Goal: Use online tool/utility: Utilize a website feature to perform a specific function

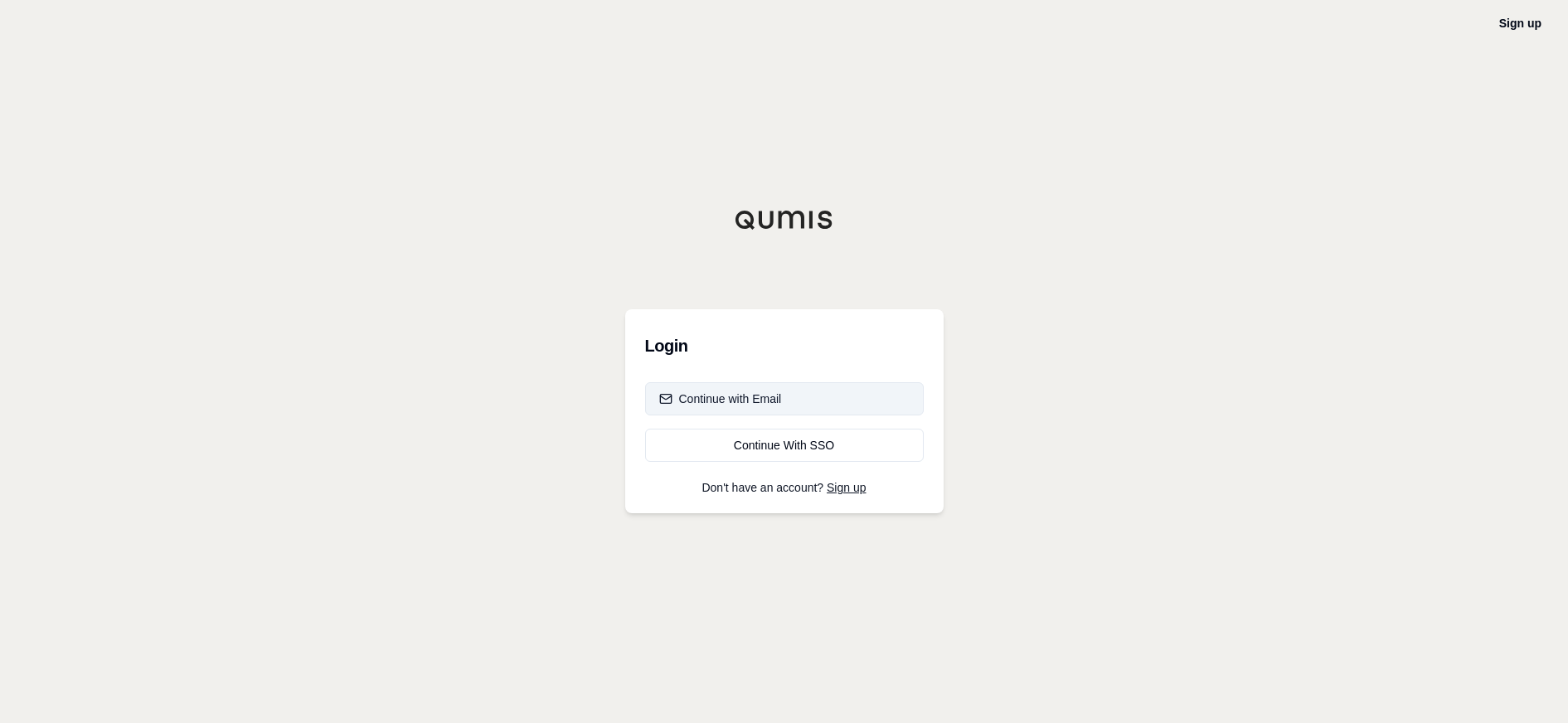
drag, startPoint x: 0, startPoint y: 0, endPoint x: 712, endPoint y: 395, distance: 814.2
click at [712, 395] on div "Continue with Email" at bounding box center [720, 398] width 123 height 16
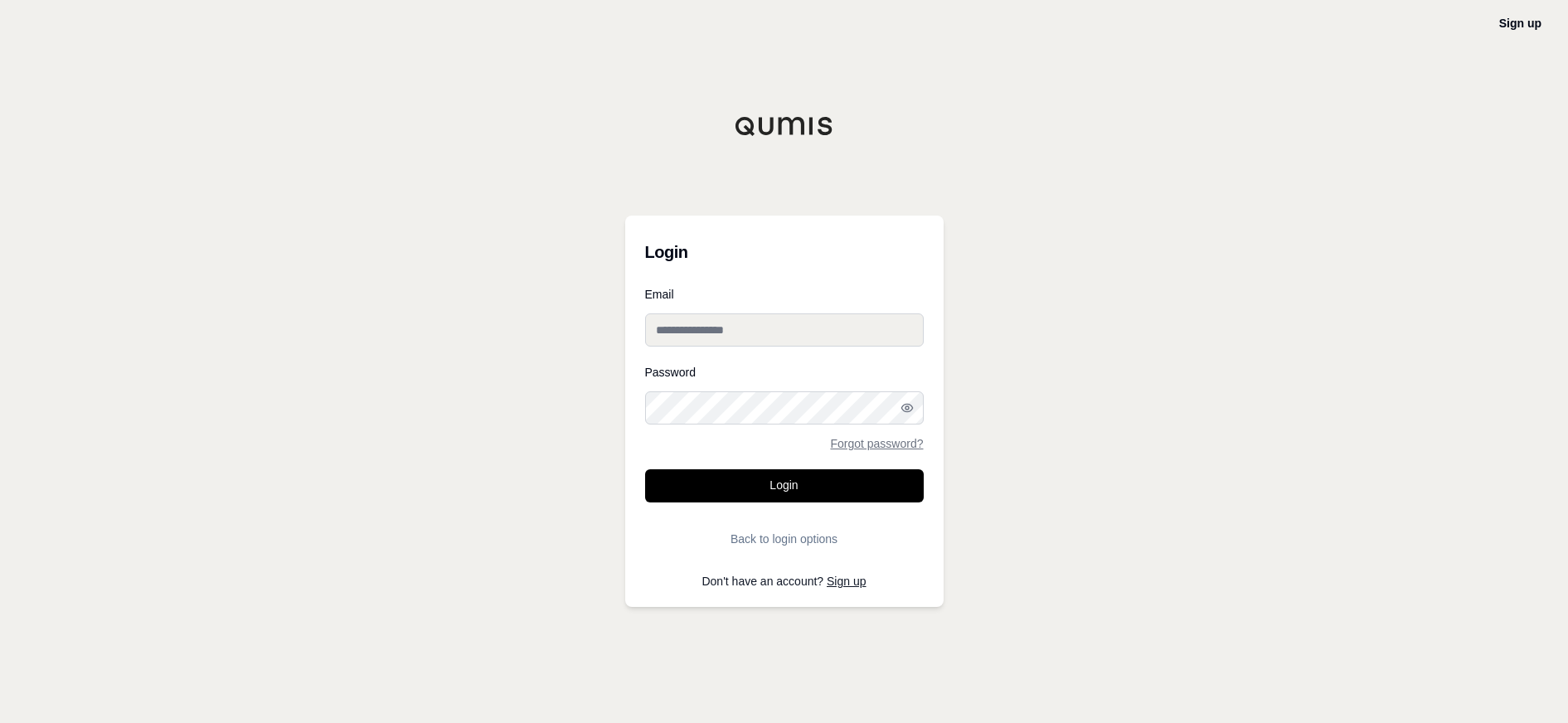
type input "**********"
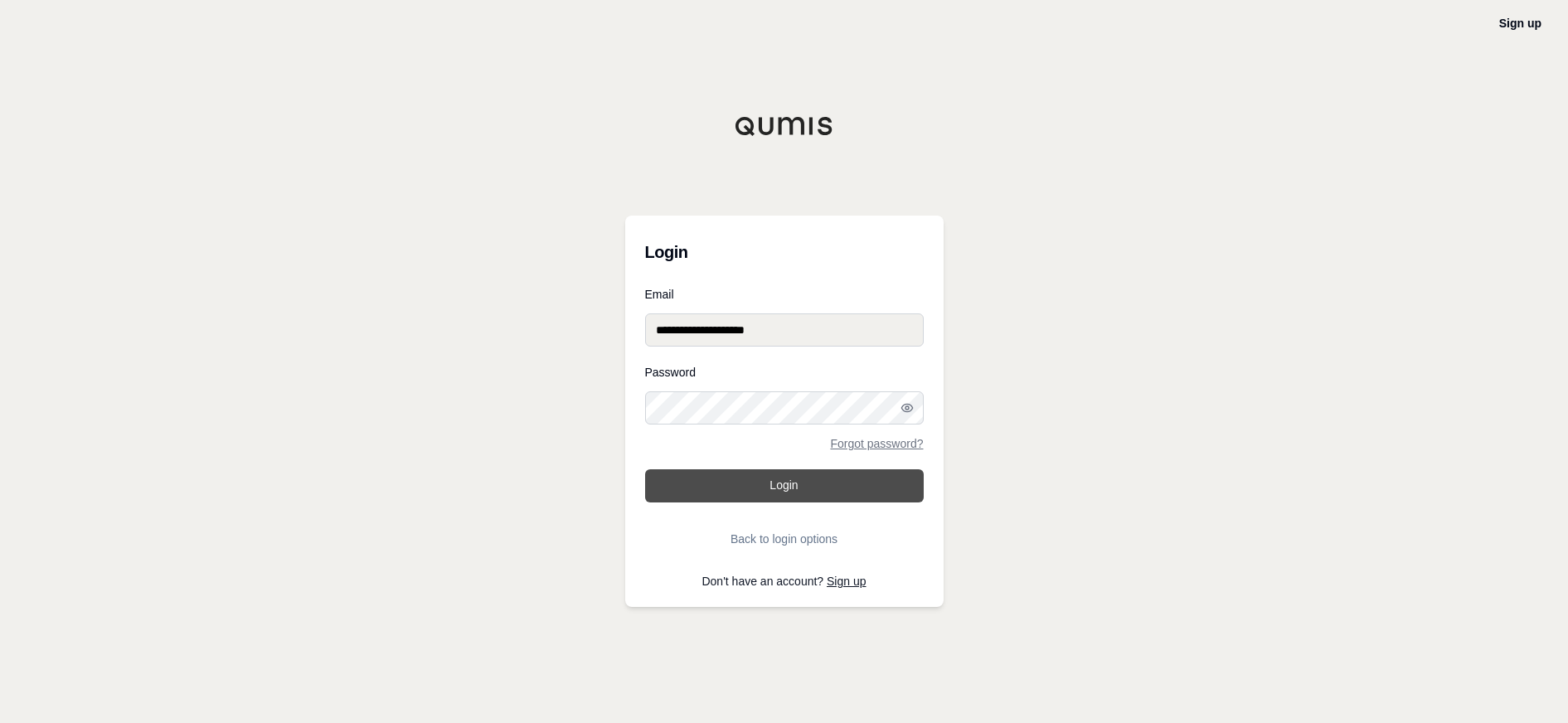
click at [758, 481] on button "Login" at bounding box center [784, 486] width 278 height 34
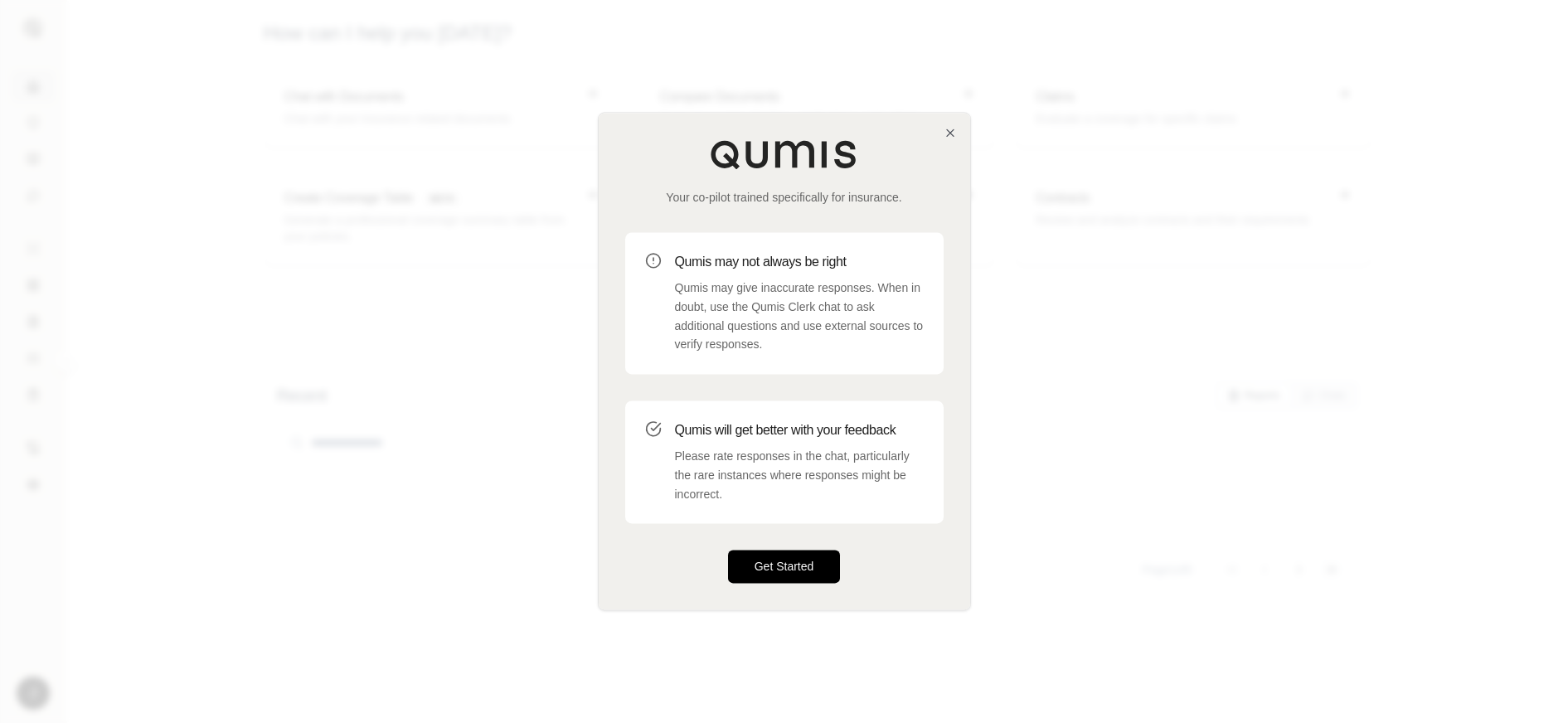
click at [785, 566] on button "Get Started" at bounding box center [784, 567] width 113 height 34
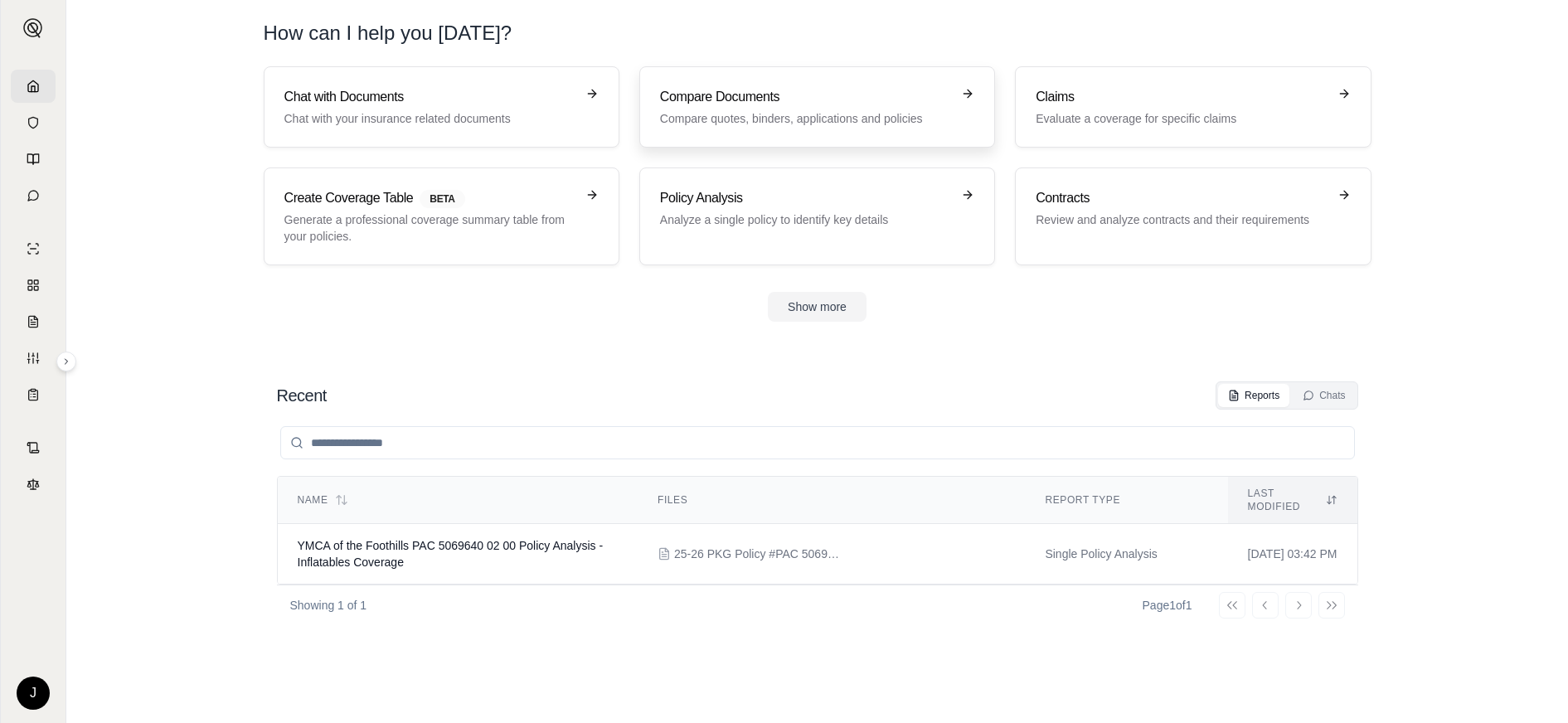
click at [890, 120] on p "Compare quotes, binders, applications and policies" at bounding box center [805, 118] width 291 height 16
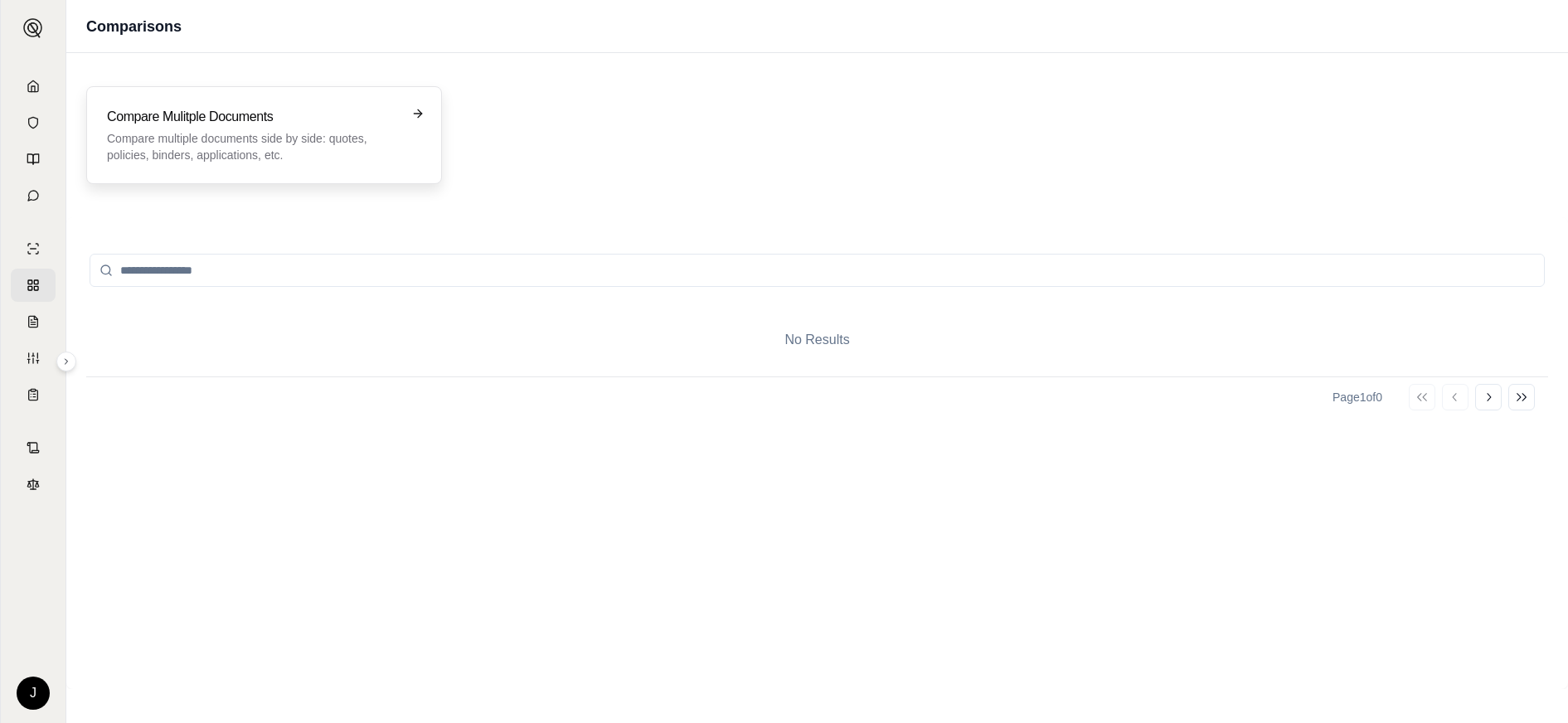
click at [274, 121] on h3 "Compare Mulitple Documents" at bounding box center [252, 116] width 291 height 20
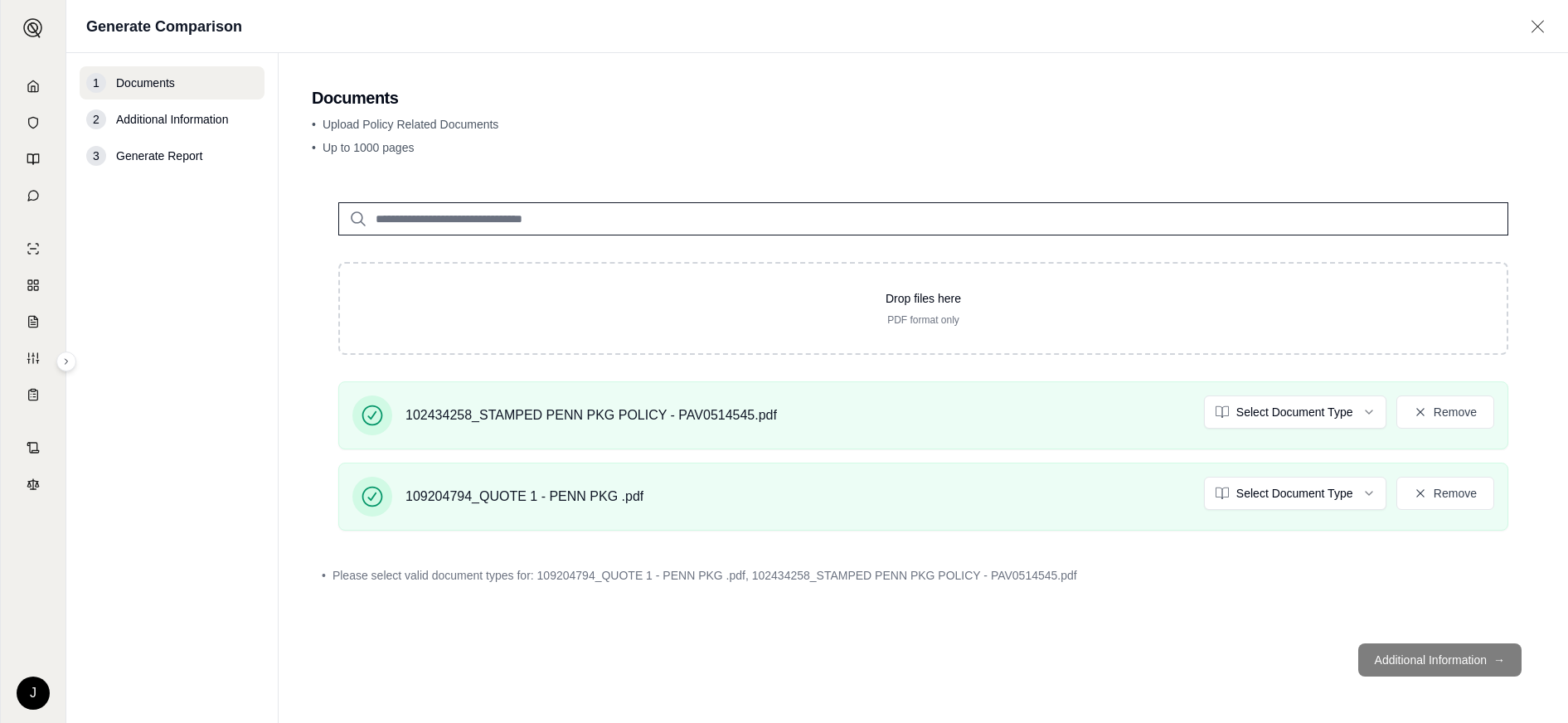
click at [1429, 657] on footer "Additional Information →" at bounding box center [923, 659] width 1223 height 59
click at [1391, 662] on footer "Additional Information →" at bounding box center [923, 659] width 1223 height 59
click at [1498, 664] on footer "Additional Information →" at bounding box center [923, 659] width 1223 height 59
click at [125, 119] on span "Additional Information" at bounding box center [172, 119] width 112 height 16
drag, startPoint x: 1443, startPoint y: 610, endPoint x: 1419, endPoint y: 659, distance: 54.6
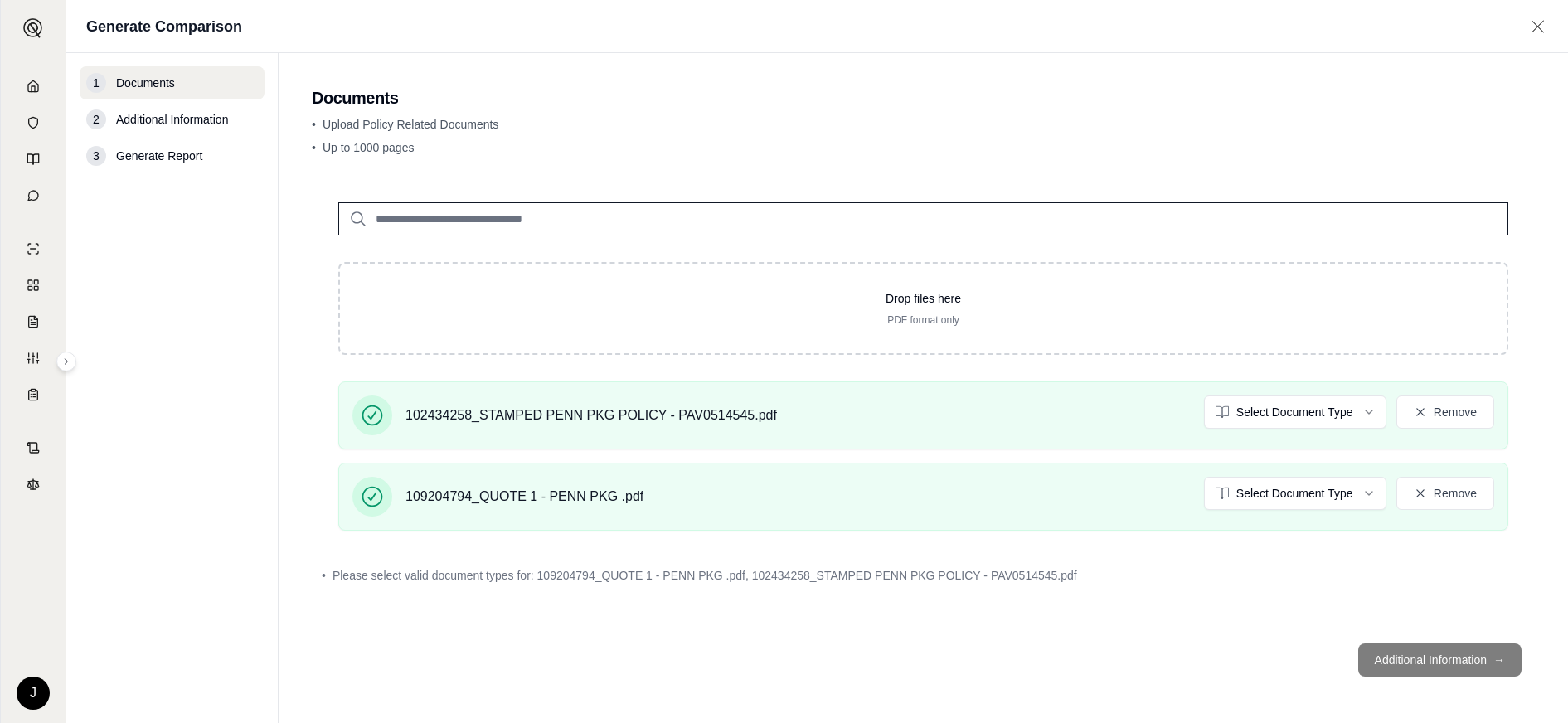
click at [1434, 626] on div "Drop files here PDF format only 102434258_STAMPED PENN PKG POLICY - PAV0514545.…" at bounding box center [923, 403] width 1223 height 455
click at [1419, 659] on footer "Additional Information →" at bounding box center [923, 659] width 1223 height 59
click at [479, 205] on input "search" at bounding box center [923, 218] width 1169 height 34
click at [1396, 663] on footer "Additional Information →" at bounding box center [923, 659] width 1223 height 59
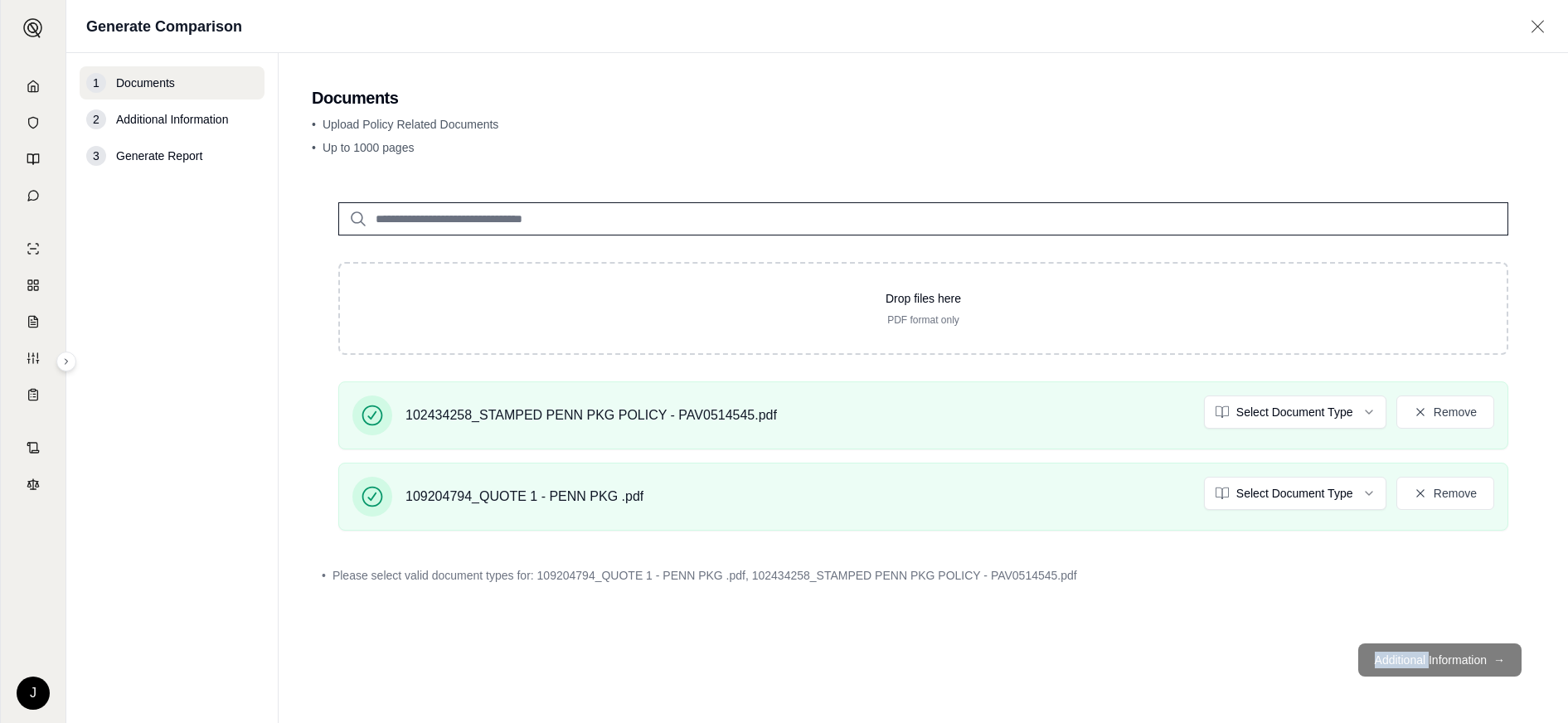
click at [1396, 663] on footer "Additional Information →" at bounding box center [923, 659] width 1223 height 59
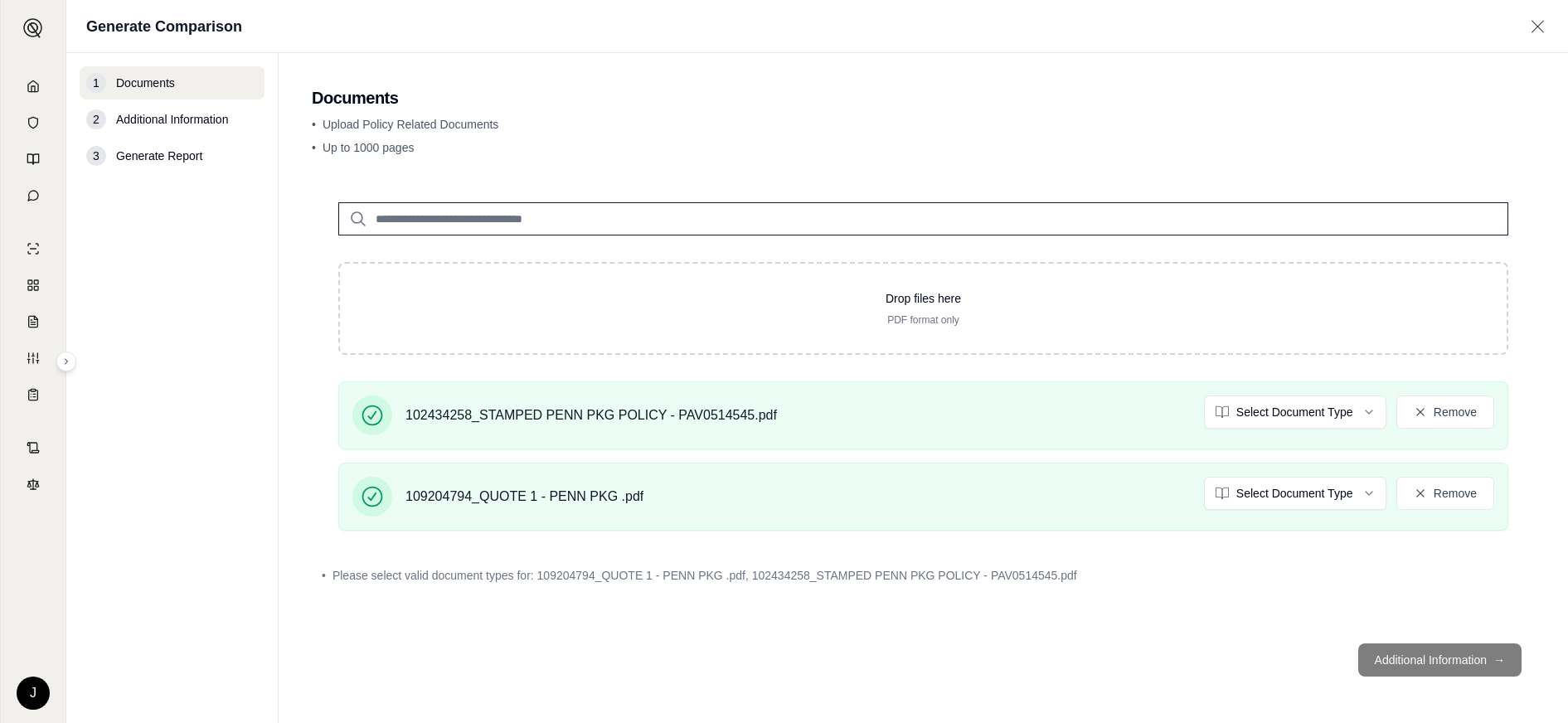
click at [163, 161] on span "Generate Report" at bounding box center [159, 156] width 86 height 16
click at [363, 131] on p "• Upload Policy Related Documents" at bounding box center [923, 124] width 1223 height 16
click at [377, 161] on div "• Upload Policy Related Documents • Up to 1000 pages" at bounding box center [923, 139] width 1223 height 46
click at [1461, 647] on footer "Additional Information →" at bounding box center [923, 659] width 1223 height 59
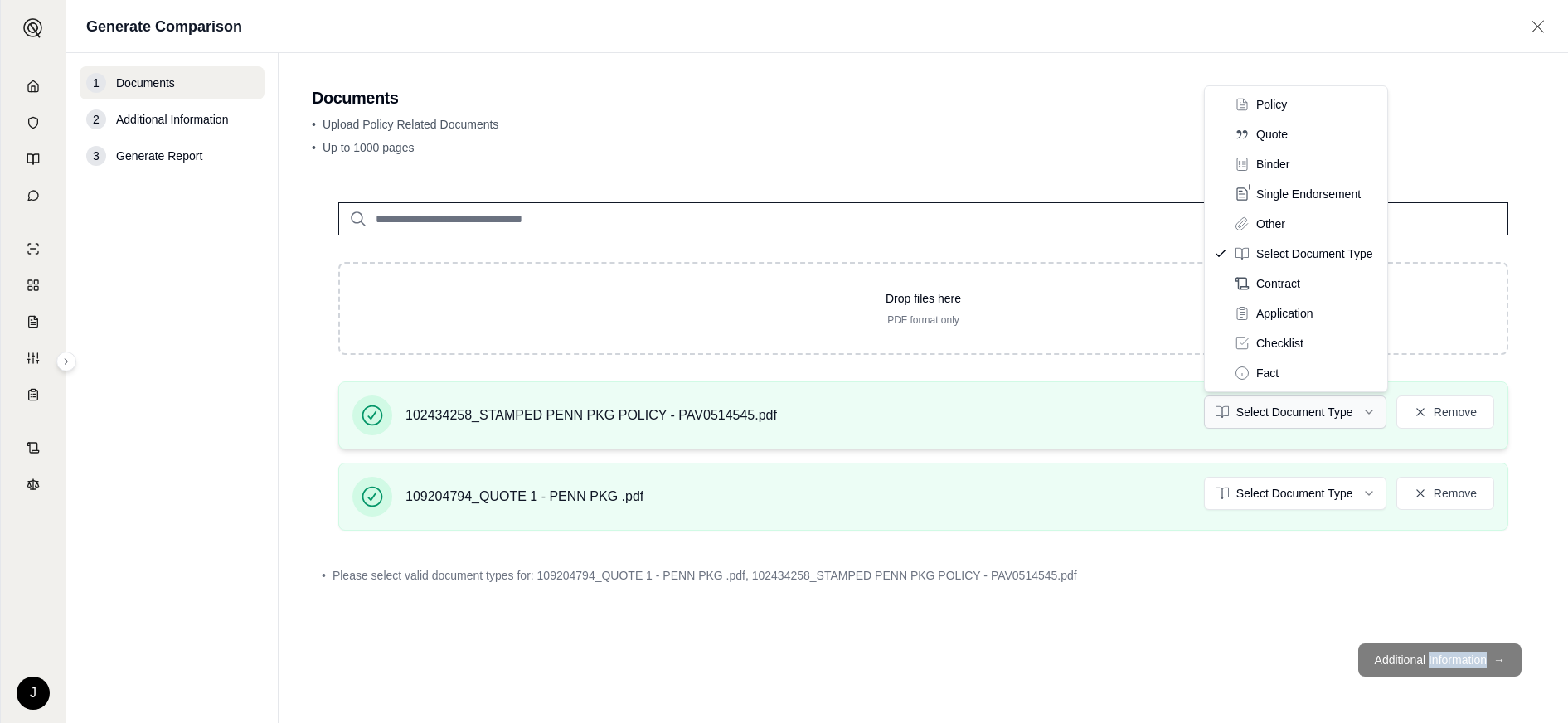
click at [1301, 399] on html "J Generate Comparison 1 Documents 2 Additional Information 3 Generate Report Do…" at bounding box center [784, 361] width 1568 height 723
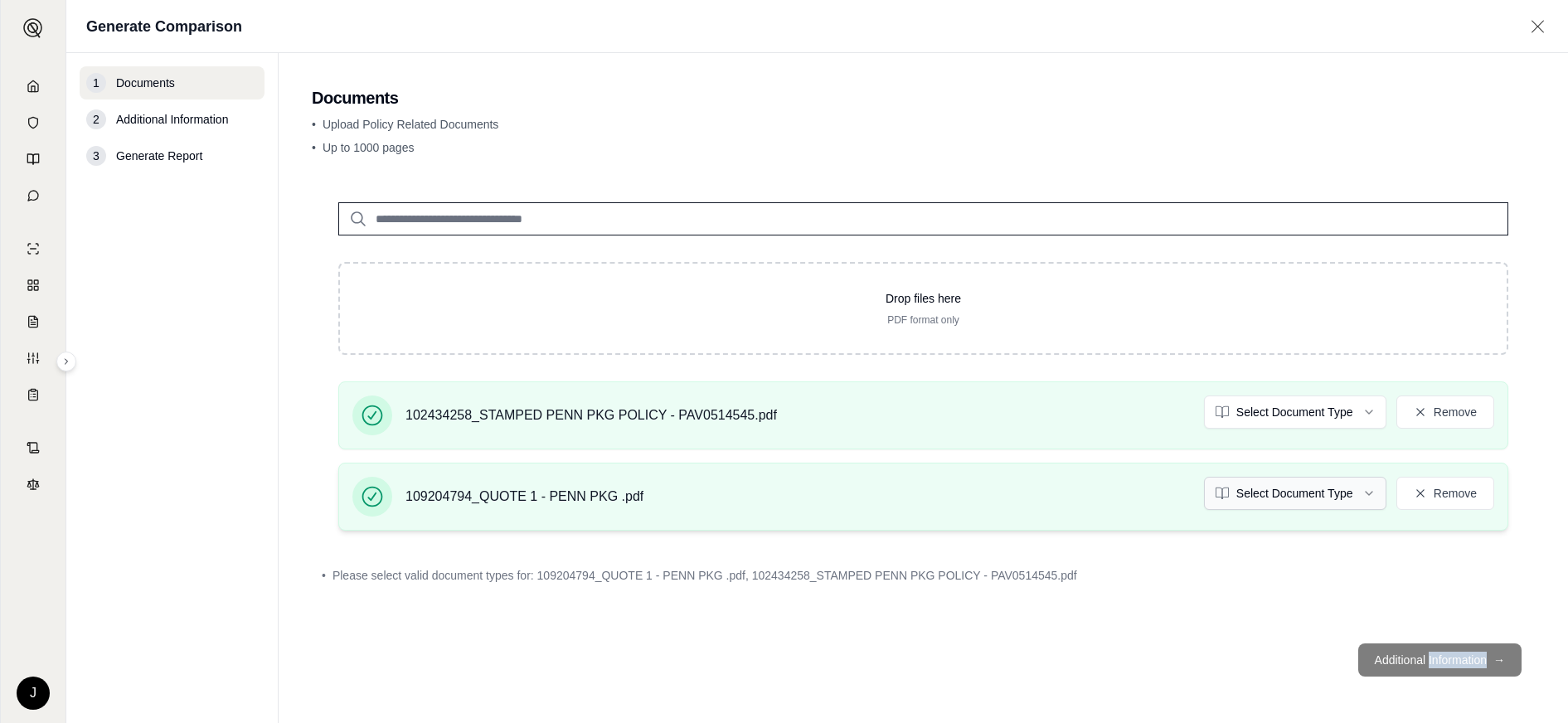
click at [1304, 484] on html "J Generate Comparison 1 Documents 2 Additional Information 3 Generate Report Do…" at bounding box center [784, 361] width 1568 height 723
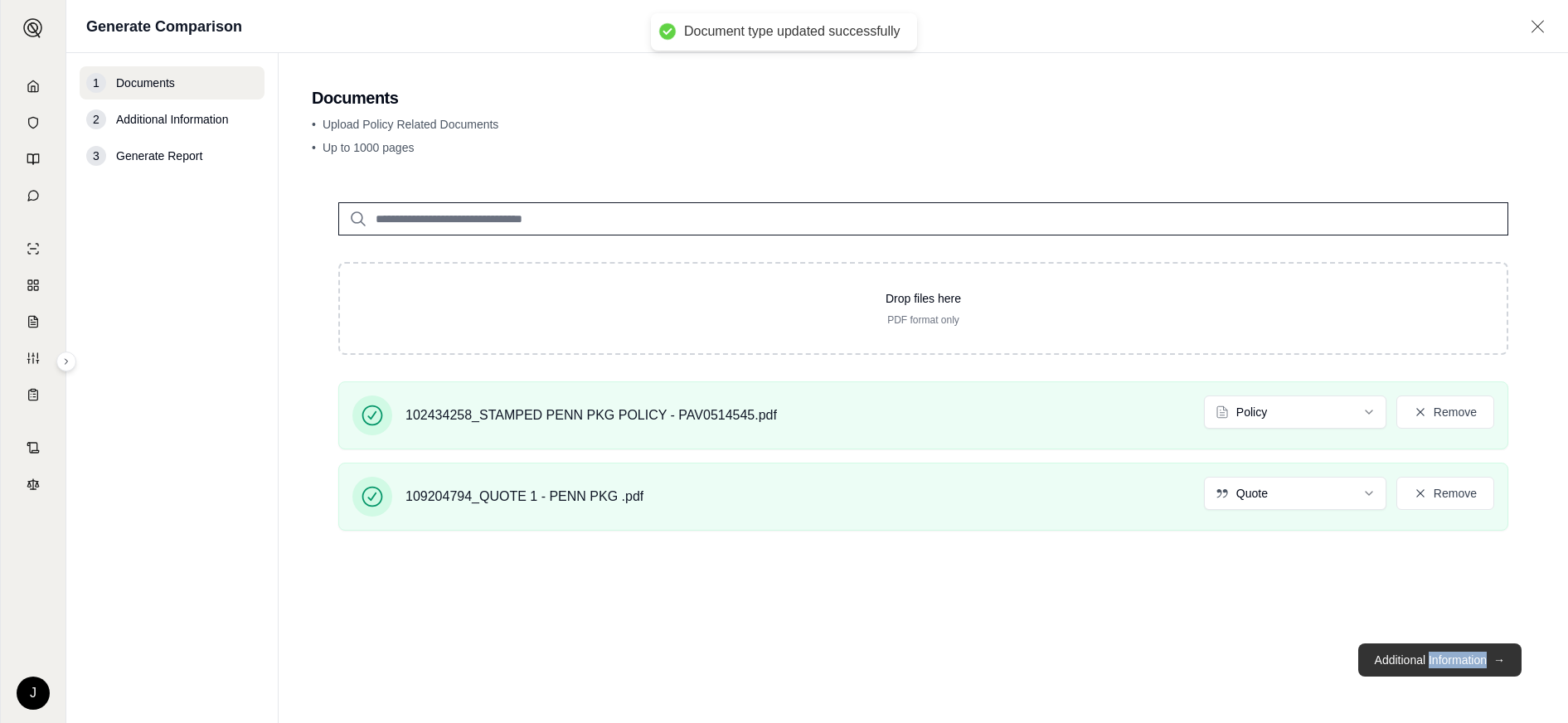
click at [1447, 653] on button "Additional Information →" at bounding box center [1439, 660] width 163 height 34
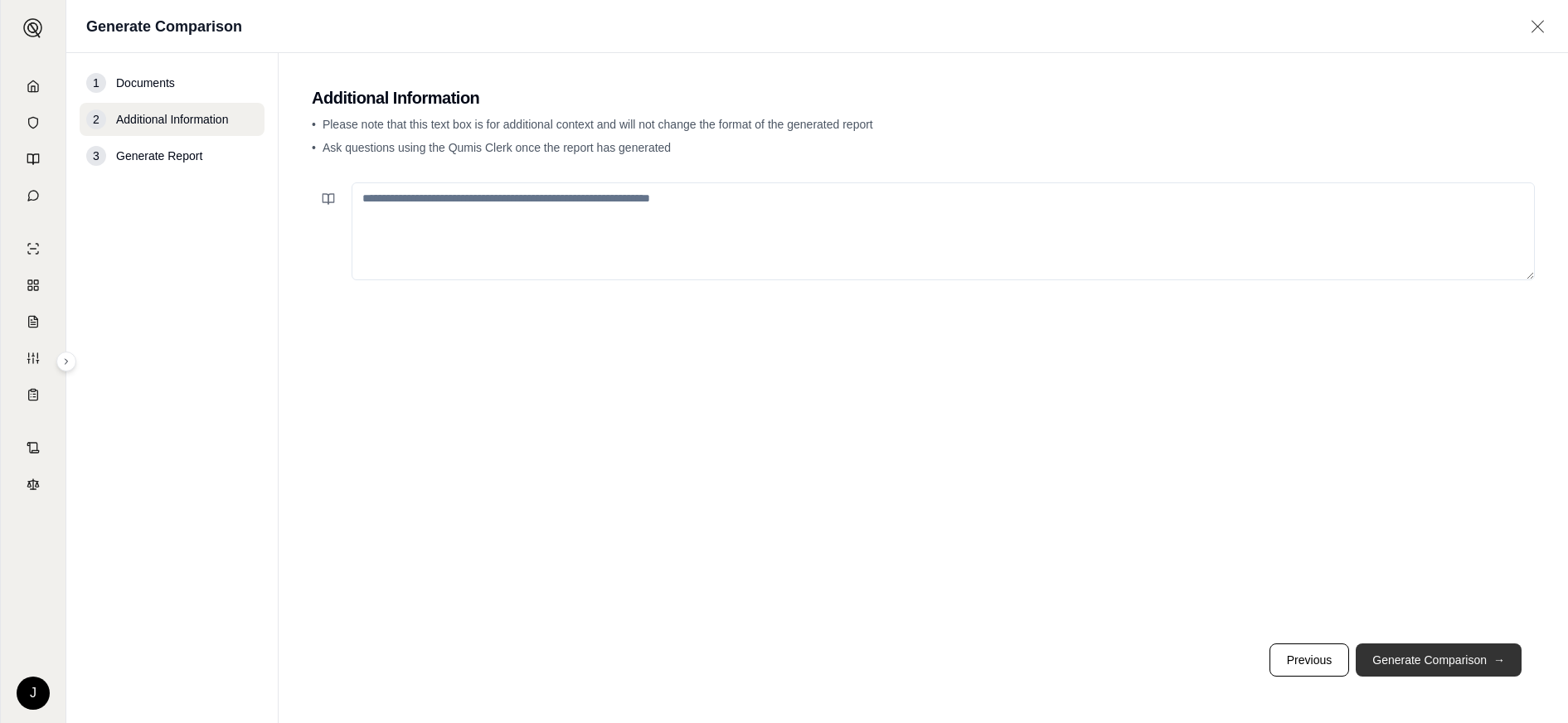
click at [1447, 653] on button "Generate Comparison →" at bounding box center [1438, 660] width 166 height 34
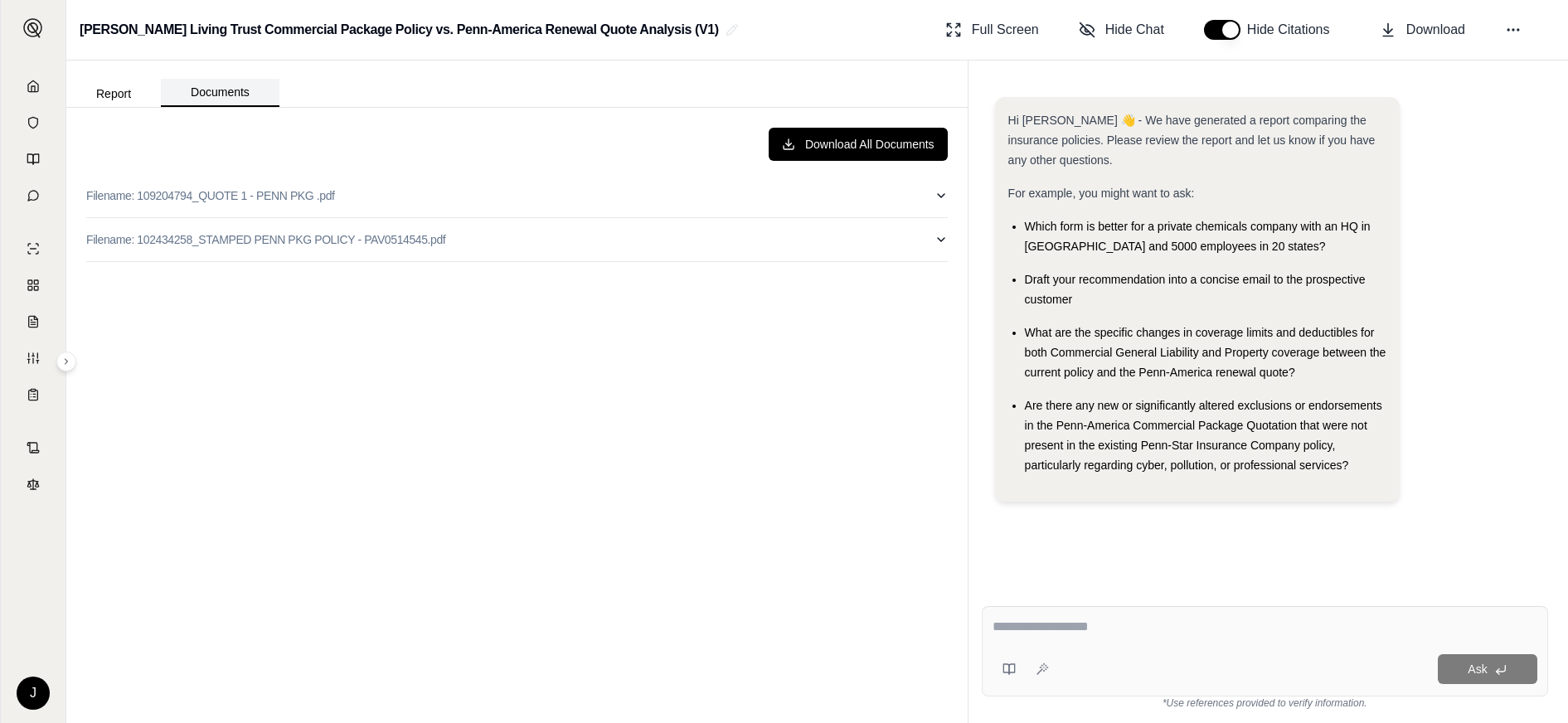
click at [227, 96] on button "Documents" at bounding box center [220, 93] width 119 height 28
click at [115, 92] on button "Report" at bounding box center [113, 94] width 95 height 27
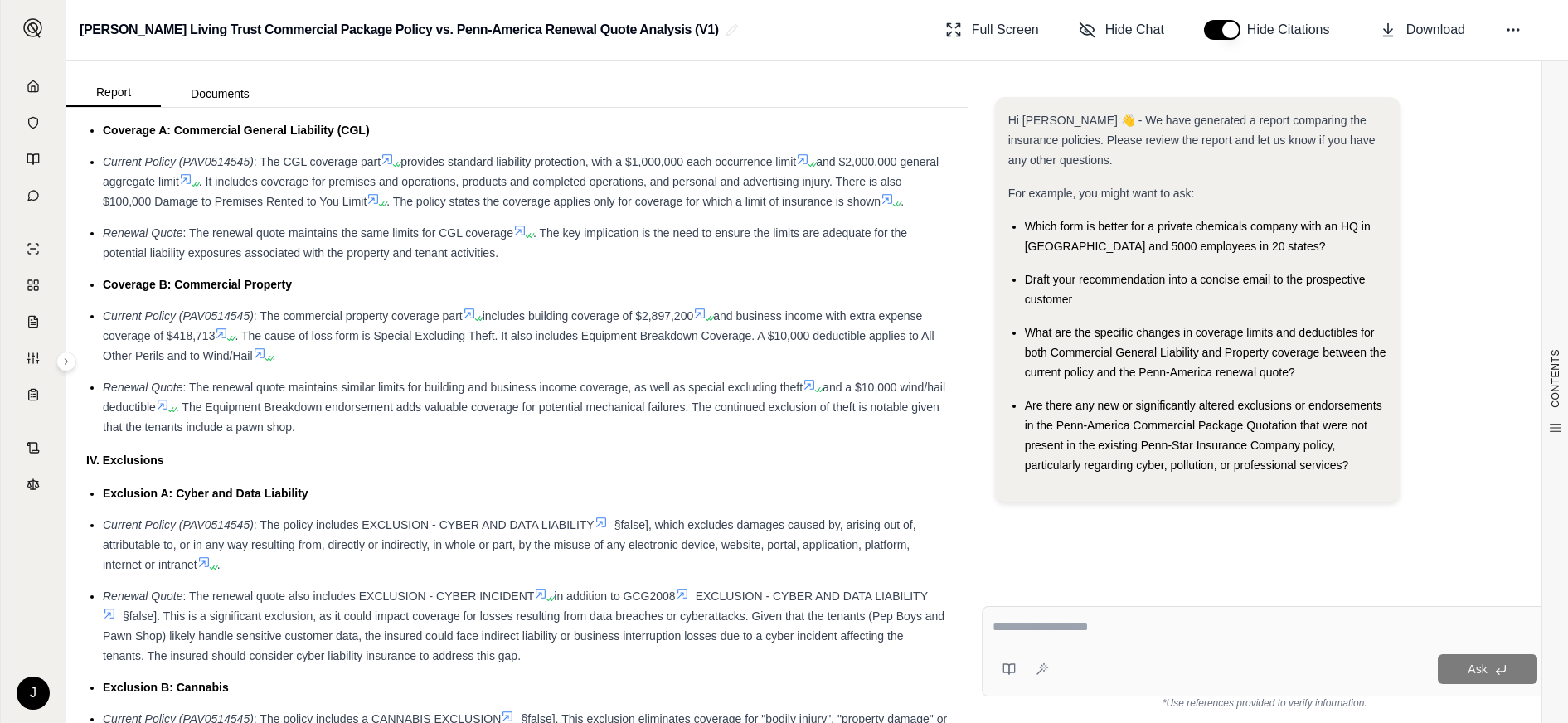
scroll to position [1742, 0]
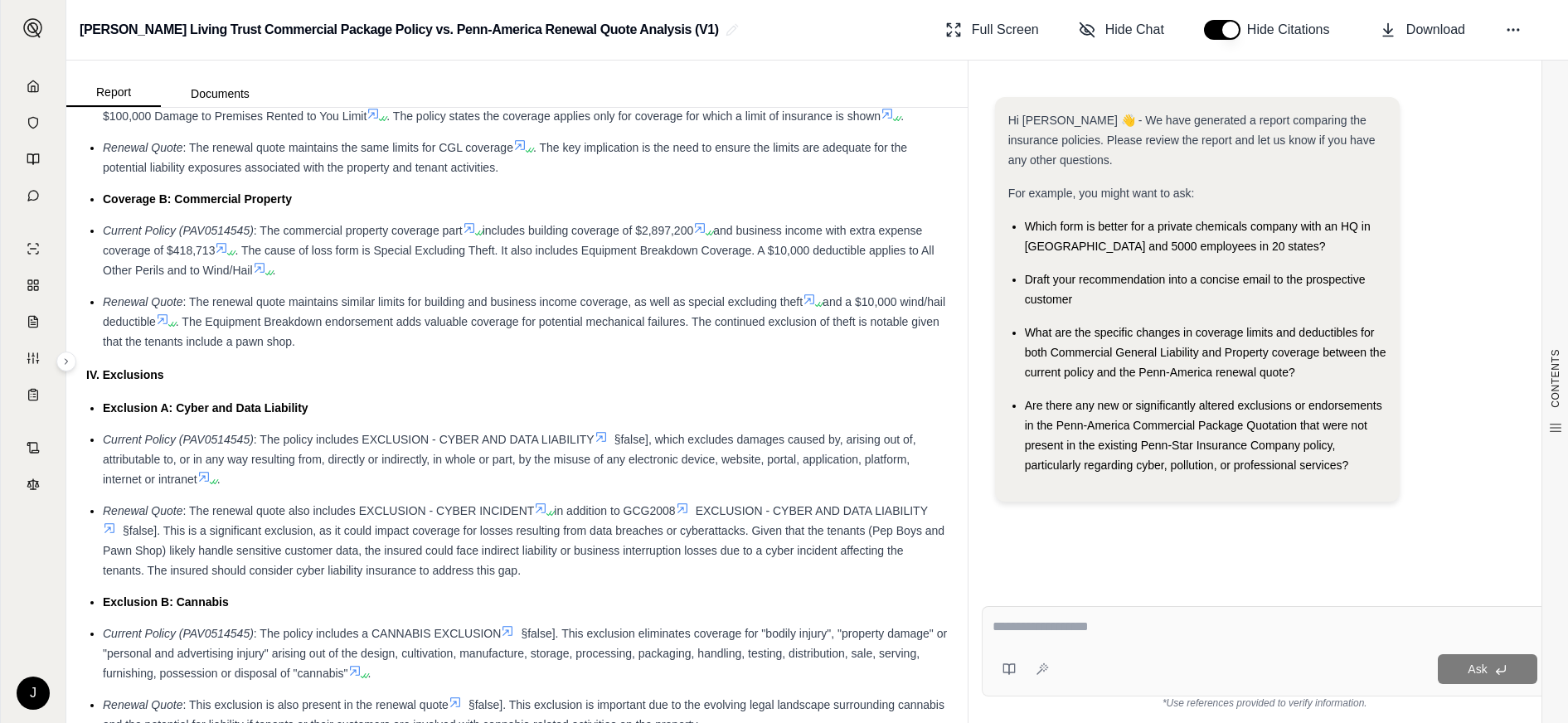
click at [1003, 622] on textarea at bounding box center [1265, 627] width 545 height 20
type textarea "*"
type textarea "**********"
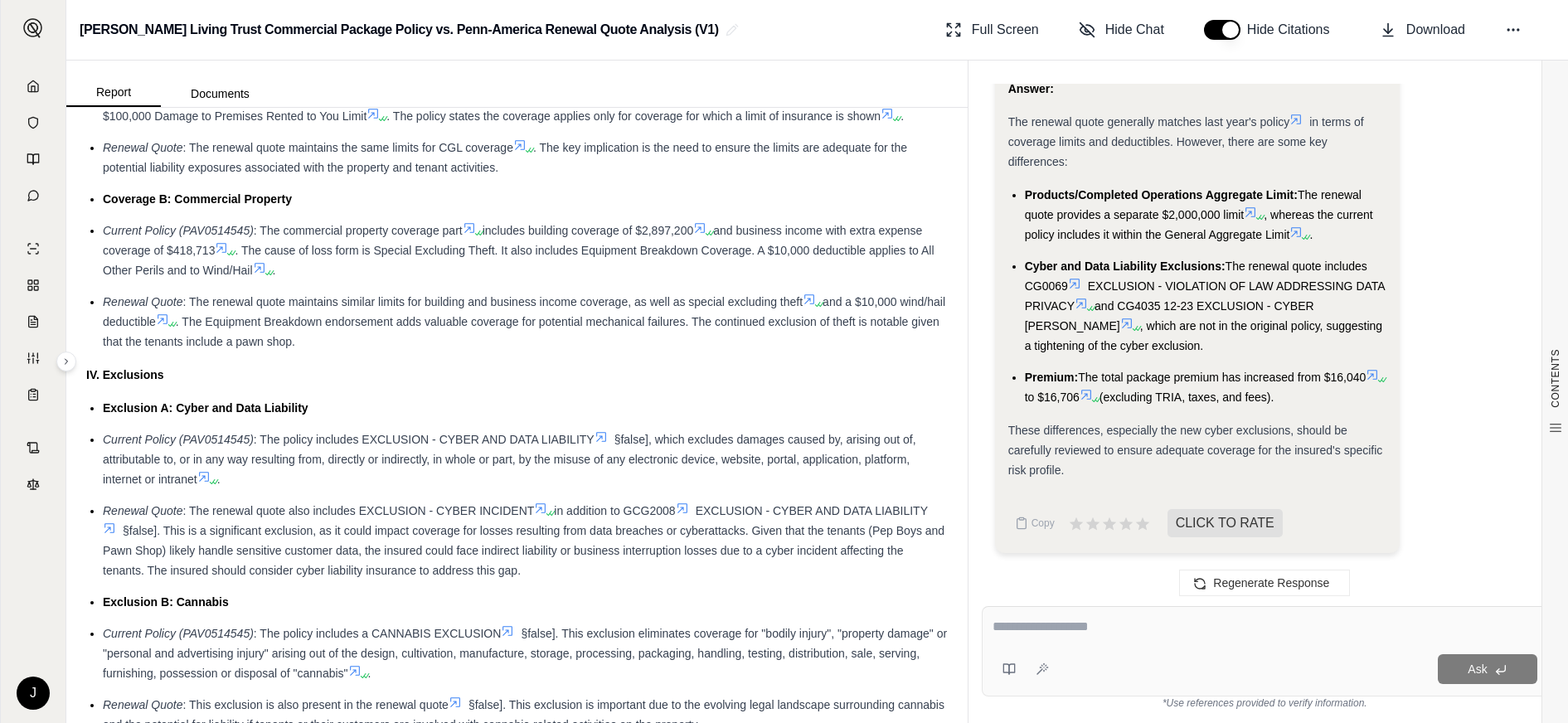
scroll to position [1795, 0]
click at [1354, 240] on li "Products/Completed Operations Aggregate Limit: The renewal quote provides a sep…" at bounding box center [1206, 214] width 363 height 59
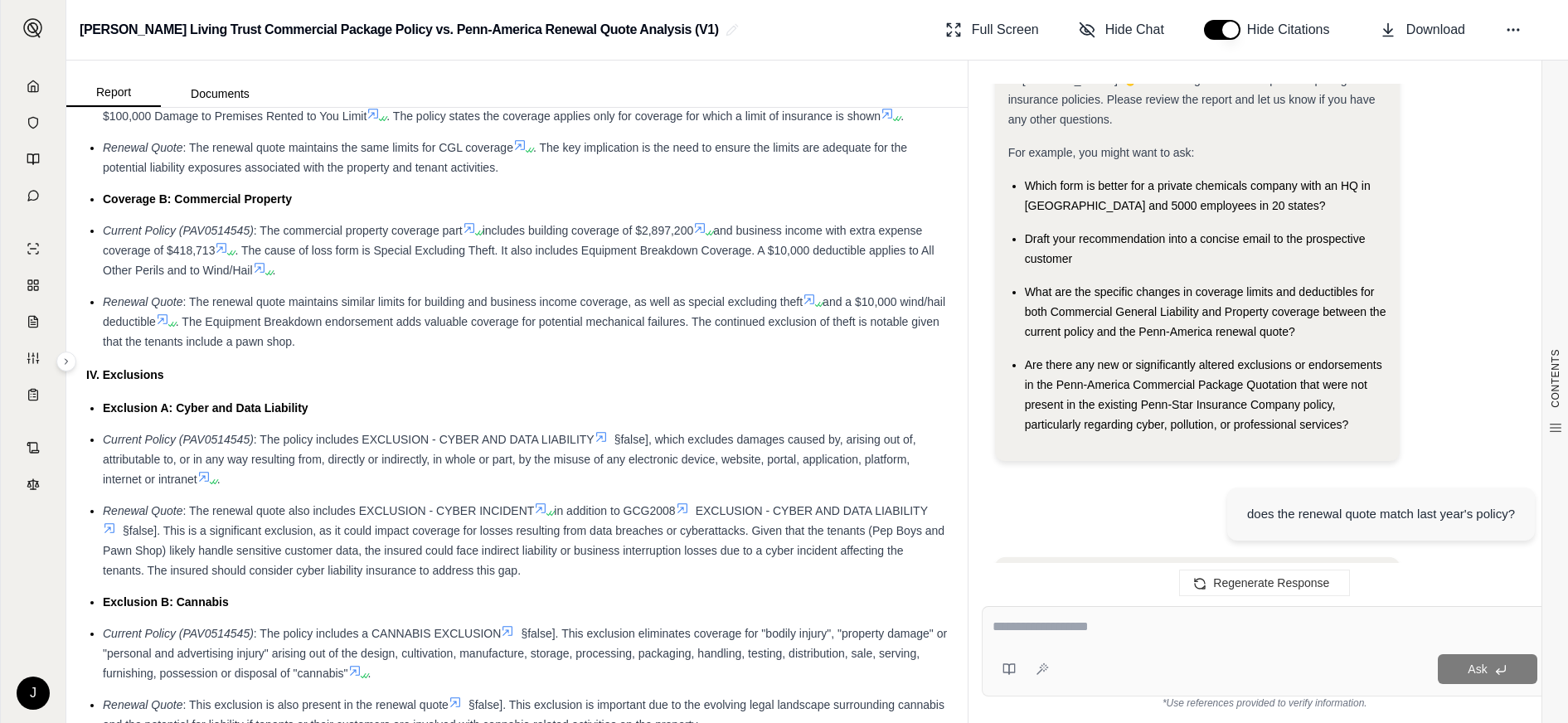
scroll to position [0, 0]
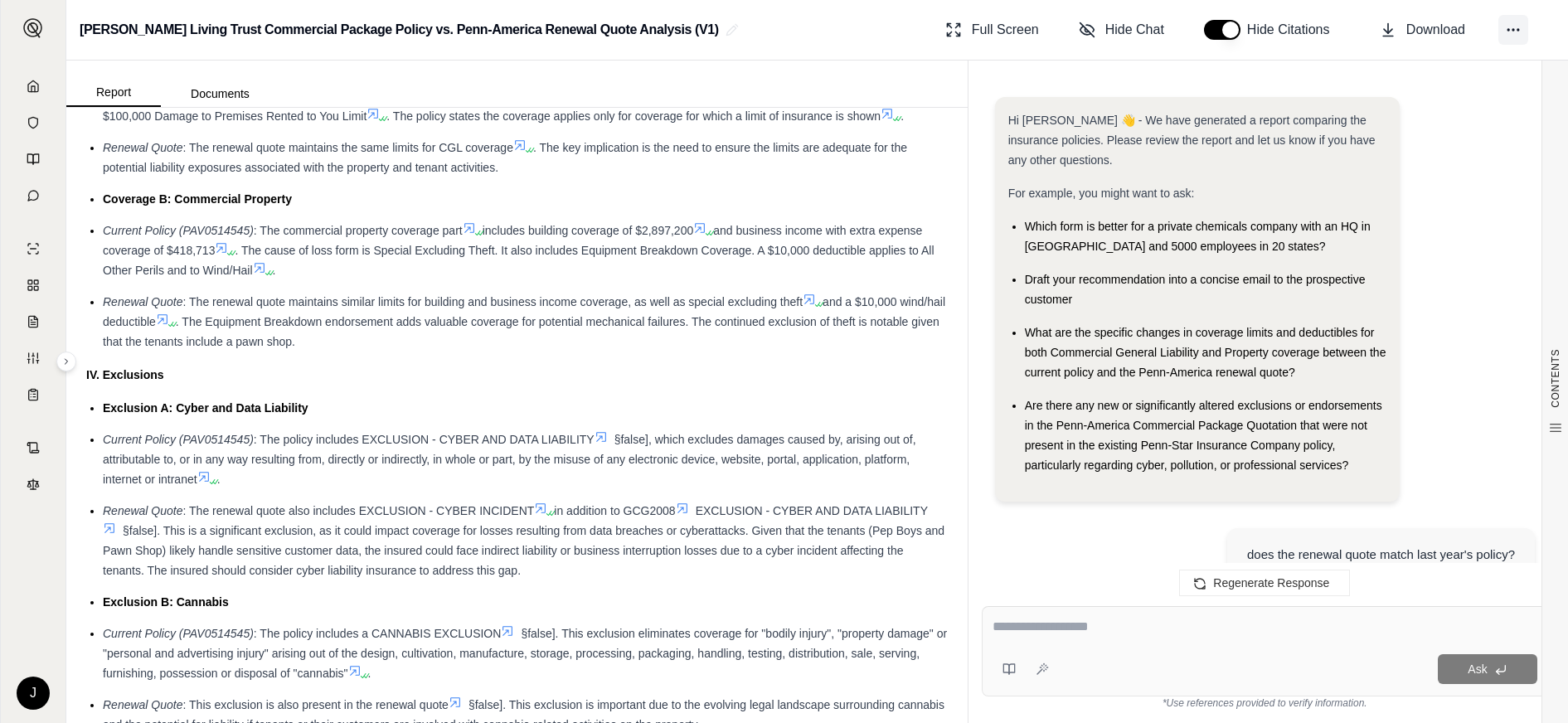
click at [1505, 30] on icon at bounding box center [1512, 29] width 16 height 16
click at [1464, 335] on div "Hi [PERSON_NAME] 👋 - We have generated a report comparing the insurance policie…" at bounding box center [1265, 306] width 540 height 418
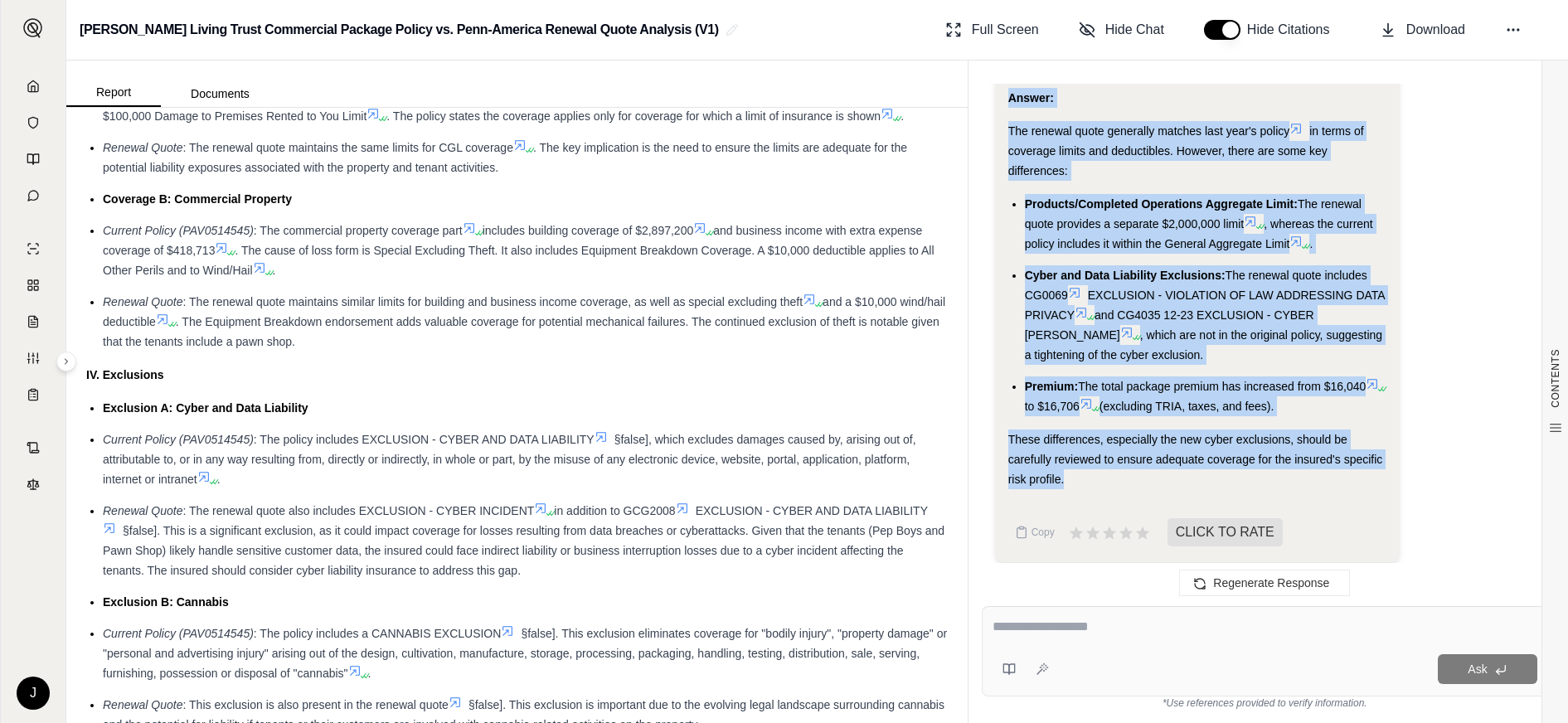
scroll to position [1764, 0]
drag, startPoint x: 1072, startPoint y: 472, endPoint x: 985, endPoint y: 144, distance: 339.3
click at [985, 144] on div "Hi [PERSON_NAME] 👋 - We have generated a report comparing the insurance policie…" at bounding box center [1264, 331] width 566 height 496
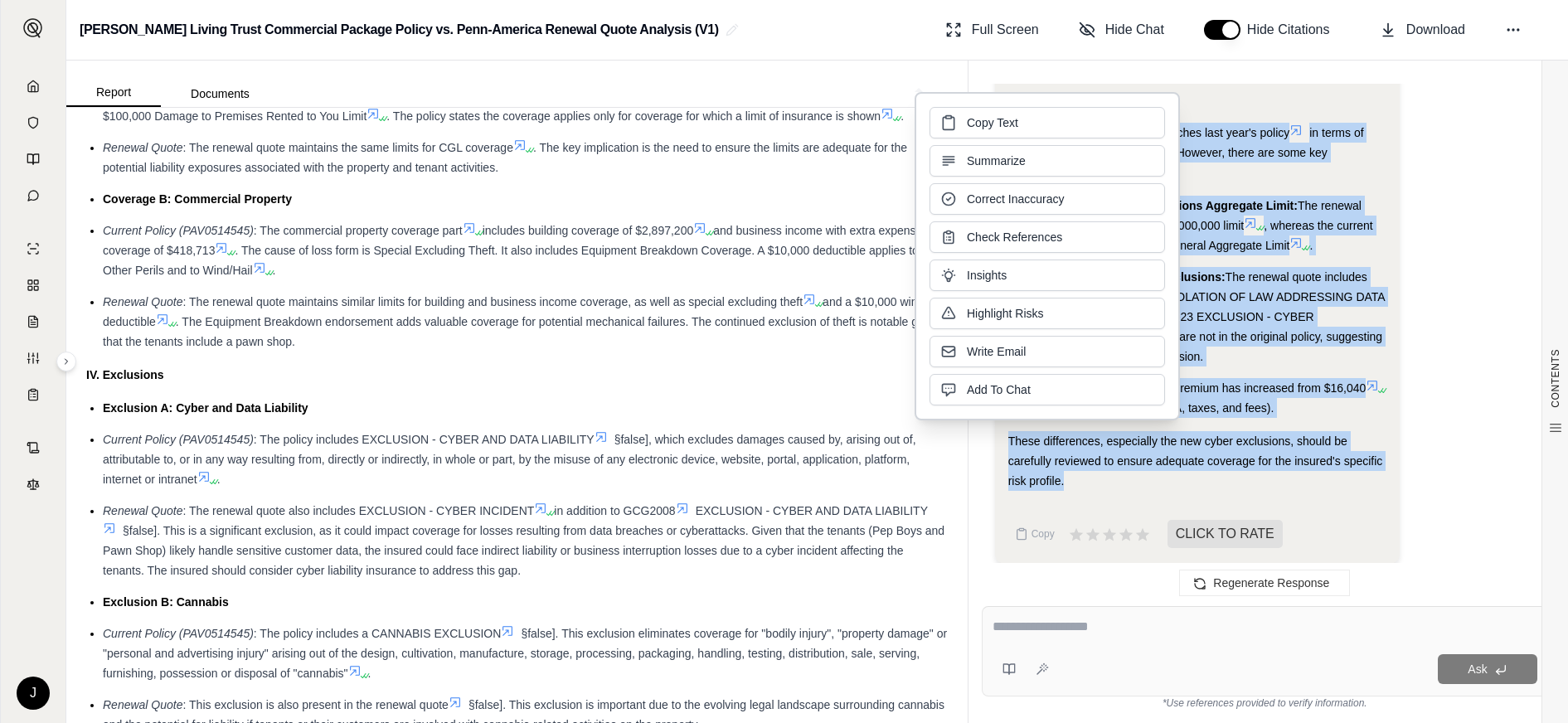
copy div "The renewal quote generally matches last year's policy in terms of coverage lim…"
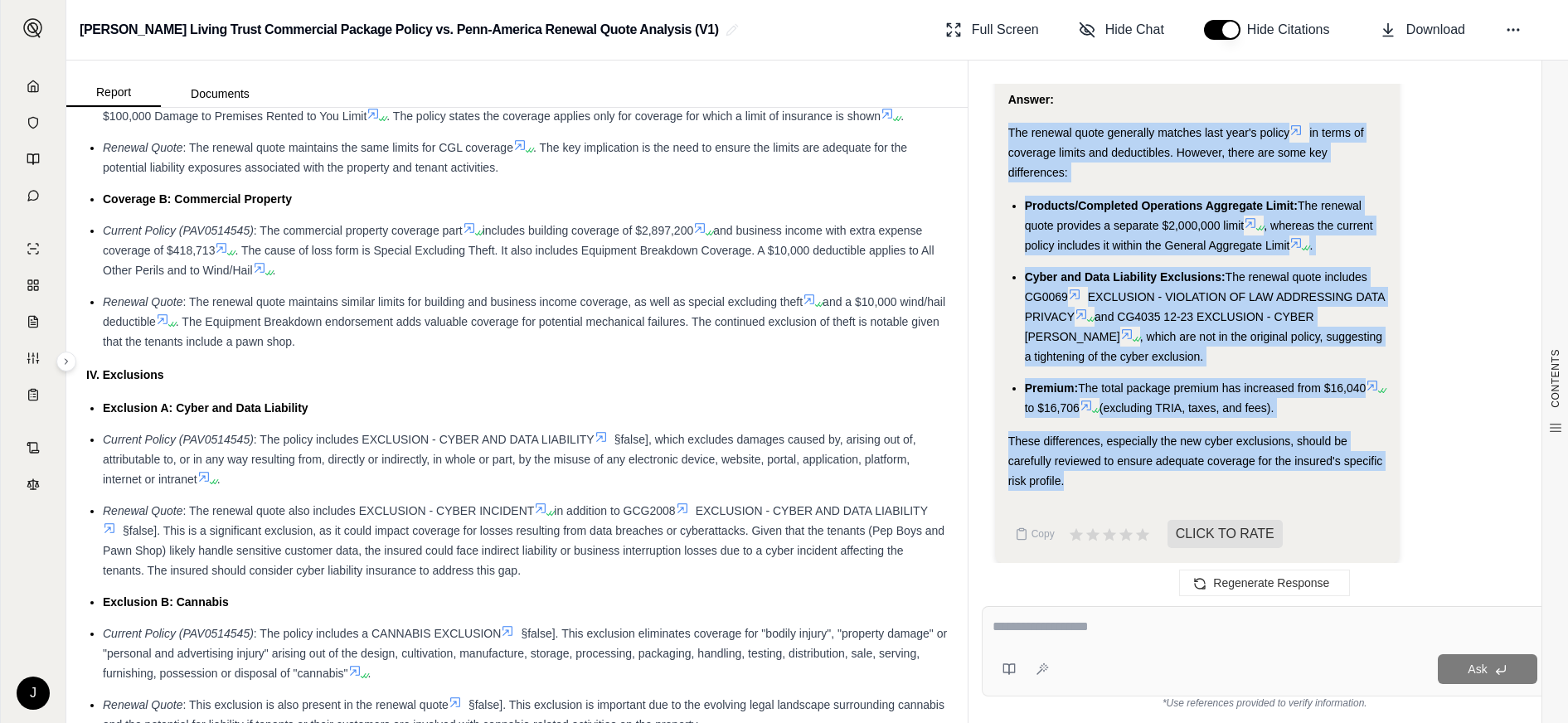
click at [1033, 234] on li "Products/Completed Operations Aggregate Limit: The renewal quote provides a sep…" at bounding box center [1206, 225] width 363 height 59
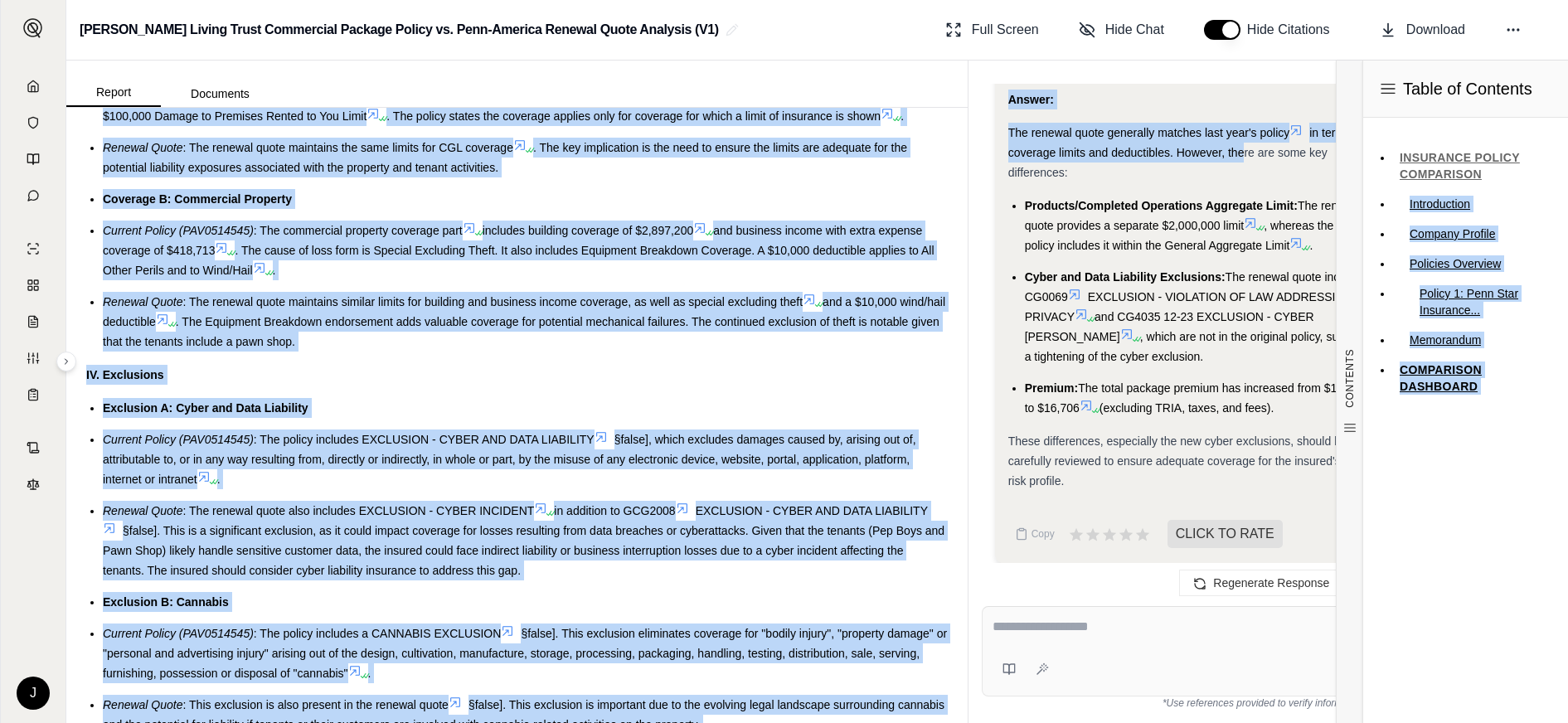
drag, startPoint x: 1461, startPoint y: 188, endPoint x: 1230, endPoint y: 164, distance: 232.2
click at [1230, 164] on div "Report Documents CONTENTS Table of Contents INSURANCE POLICY COMPARISON Introdu…" at bounding box center [816, 391] width 1501 height 663
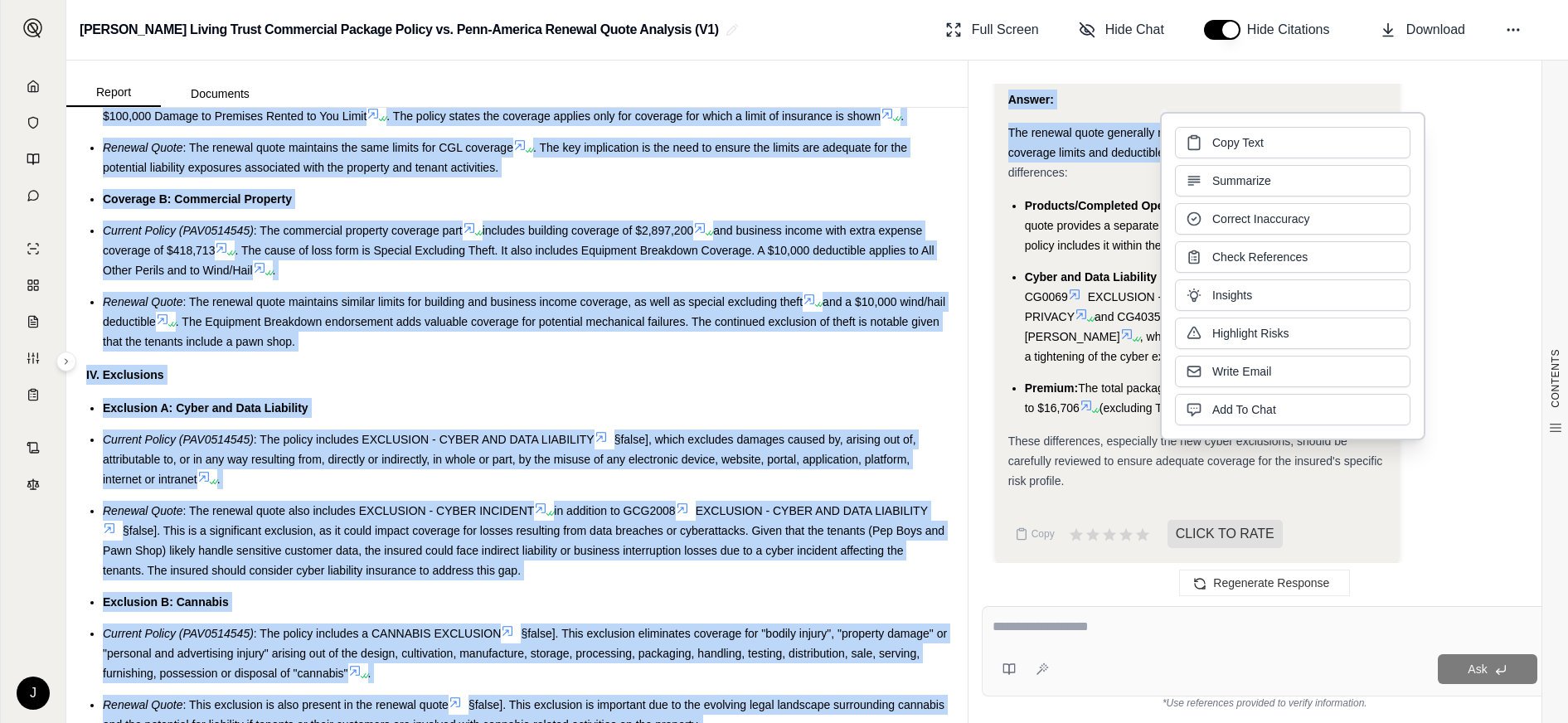
click at [1140, 109] on div "Answer:" at bounding box center [1197, 99] width 379 height 20
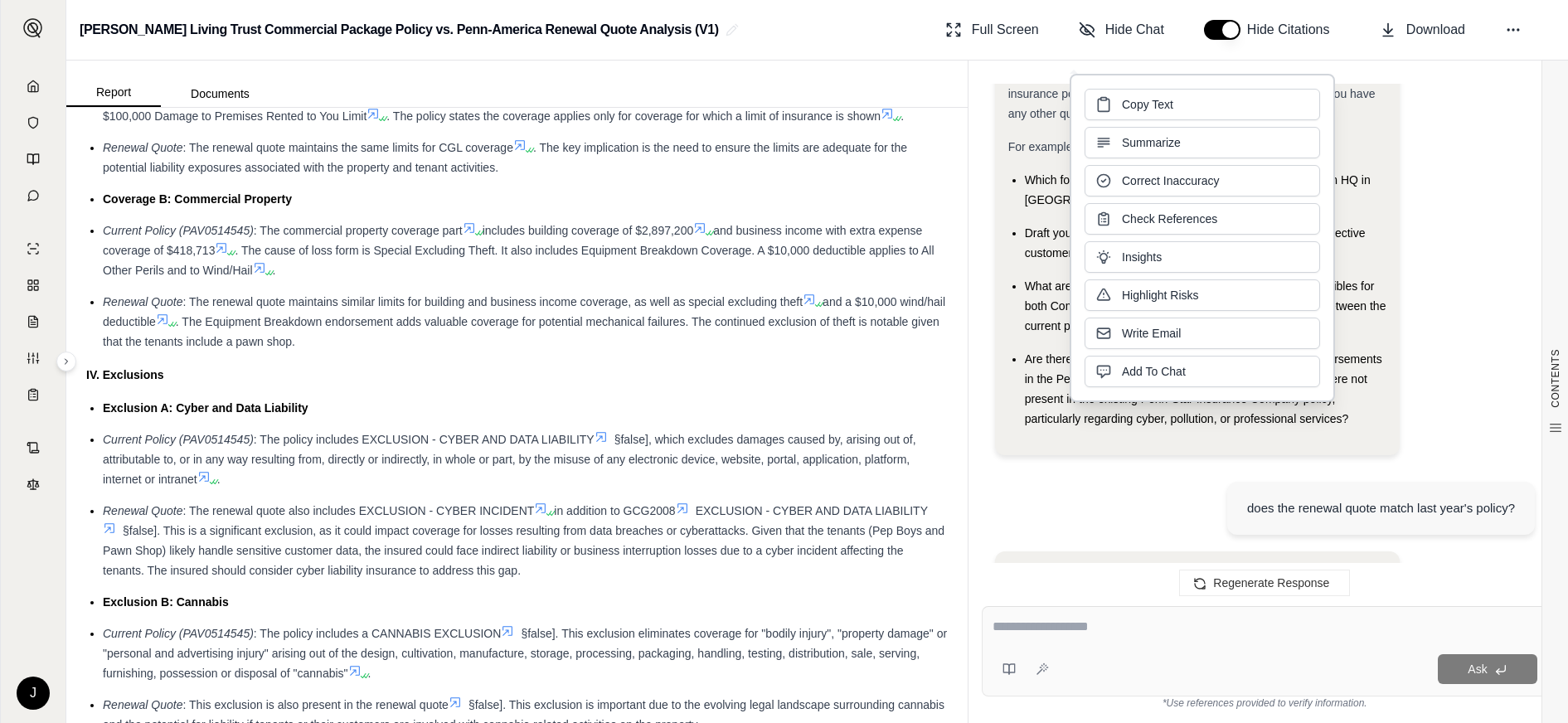
scroll to position [0, 0]
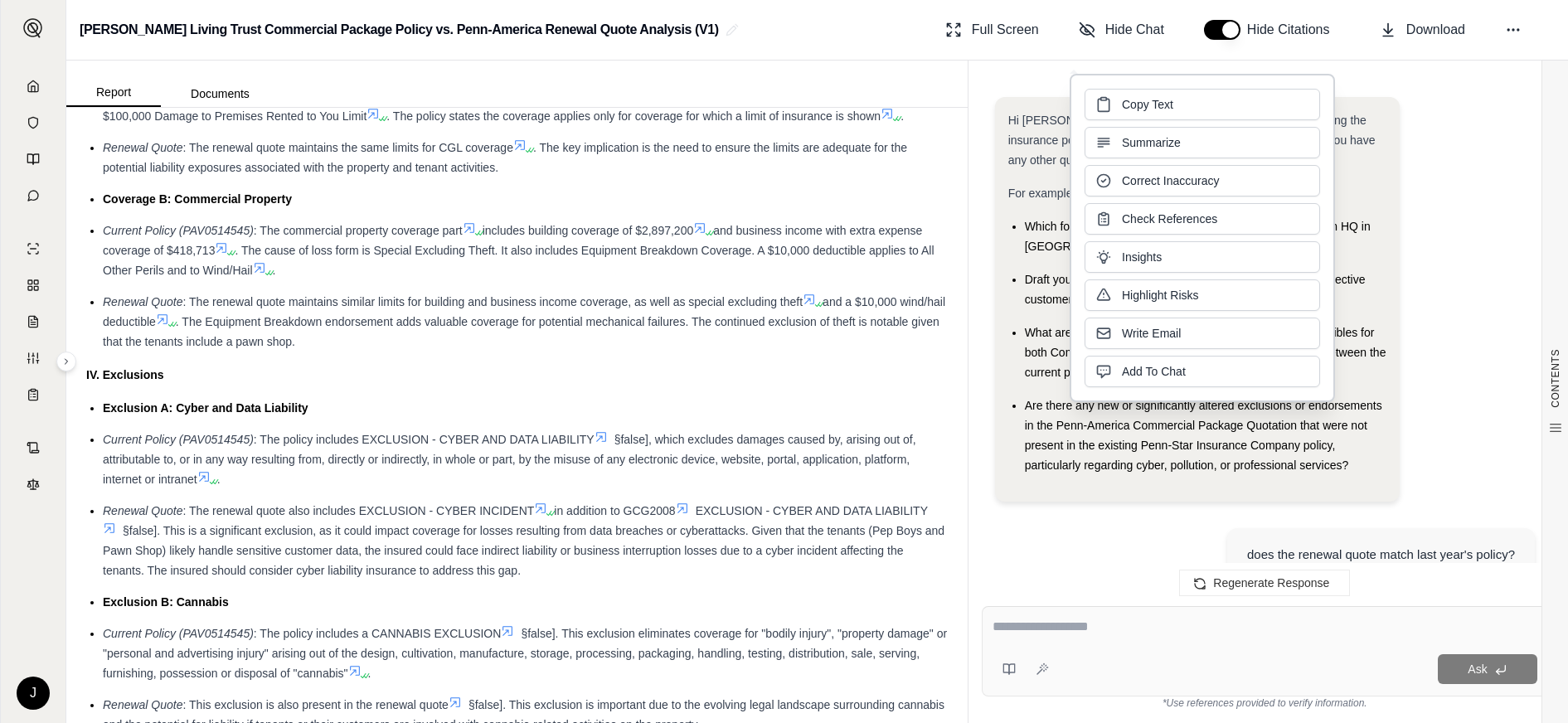
click at [1433, 265] on div "Hi [PERSON_NAME] 👋 - We have generated a report comparing the insurance policie…" at bounding box center [1265, 306] width 540 height 418
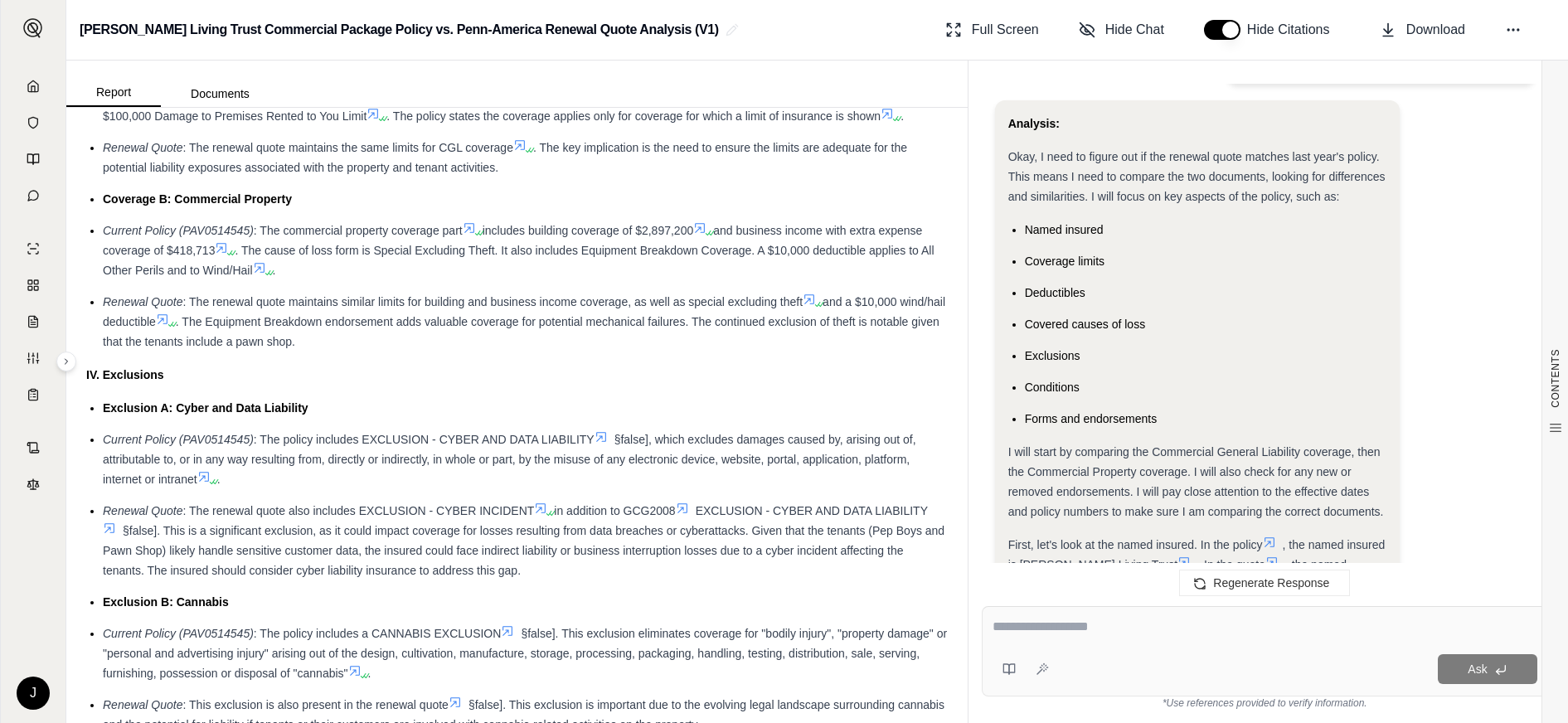
scroll to position [83, 0]
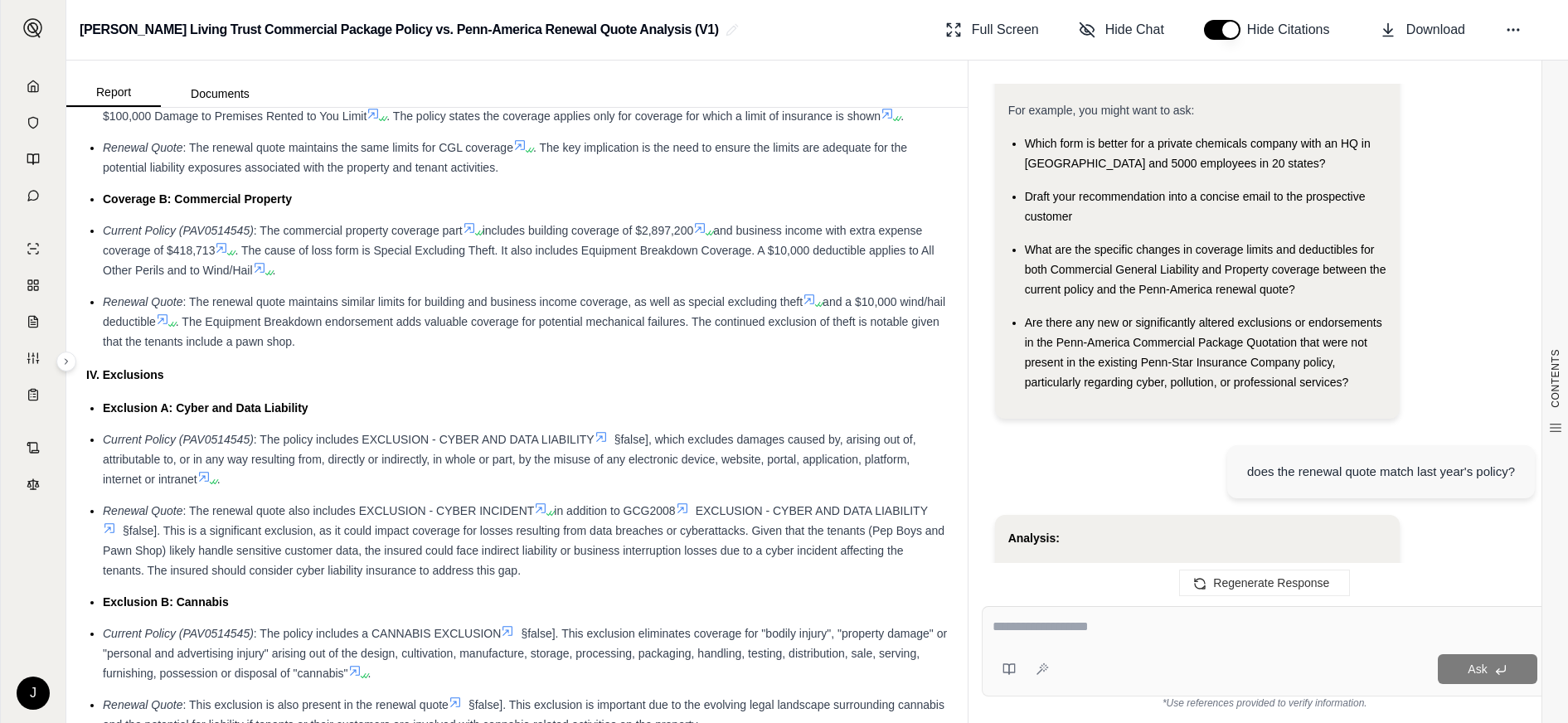
click at [1120, 149] on span "Which form is better for a private chemicals company with an HQ in [GEOGRAPHIC_…" at bounding box center [1198, 153] width 345 height 34
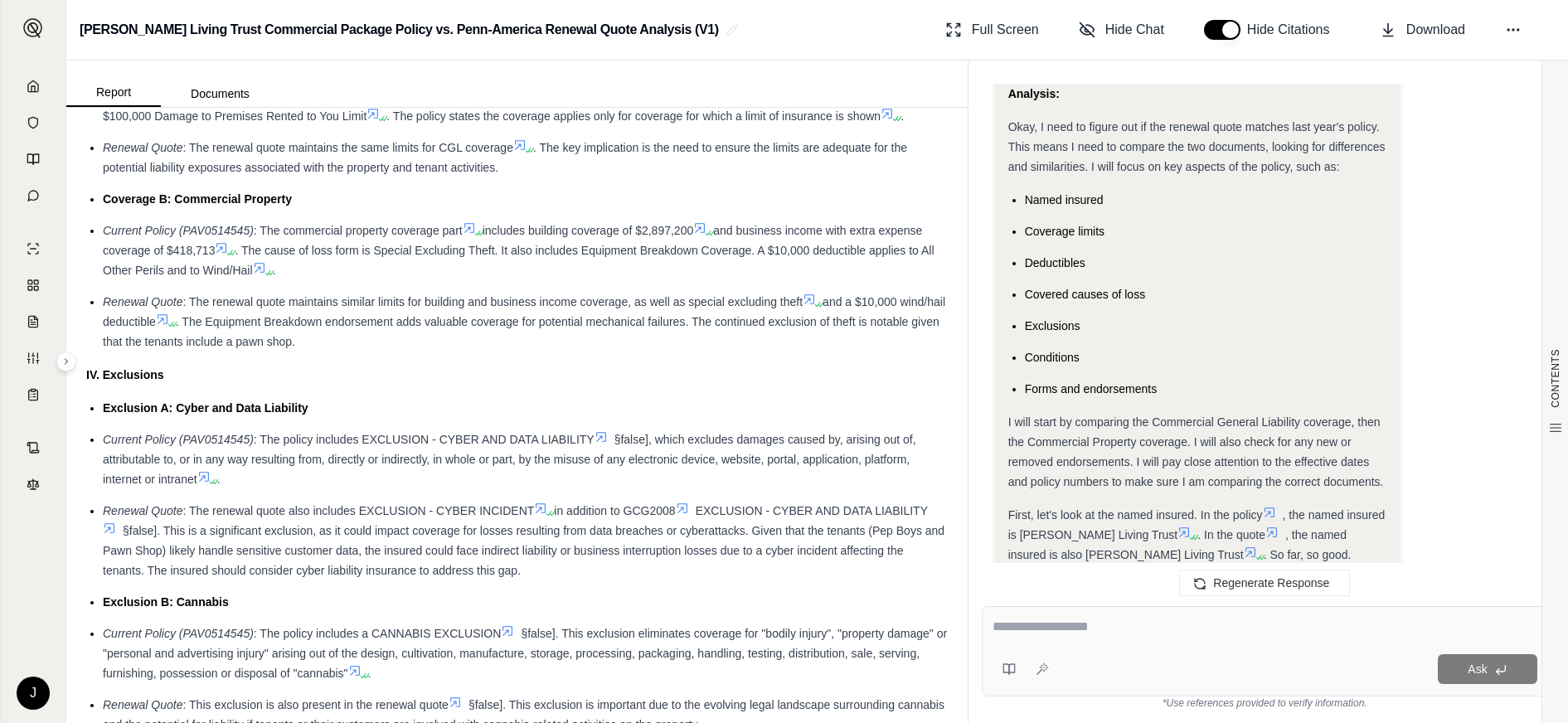
scroll to position [332, 0]
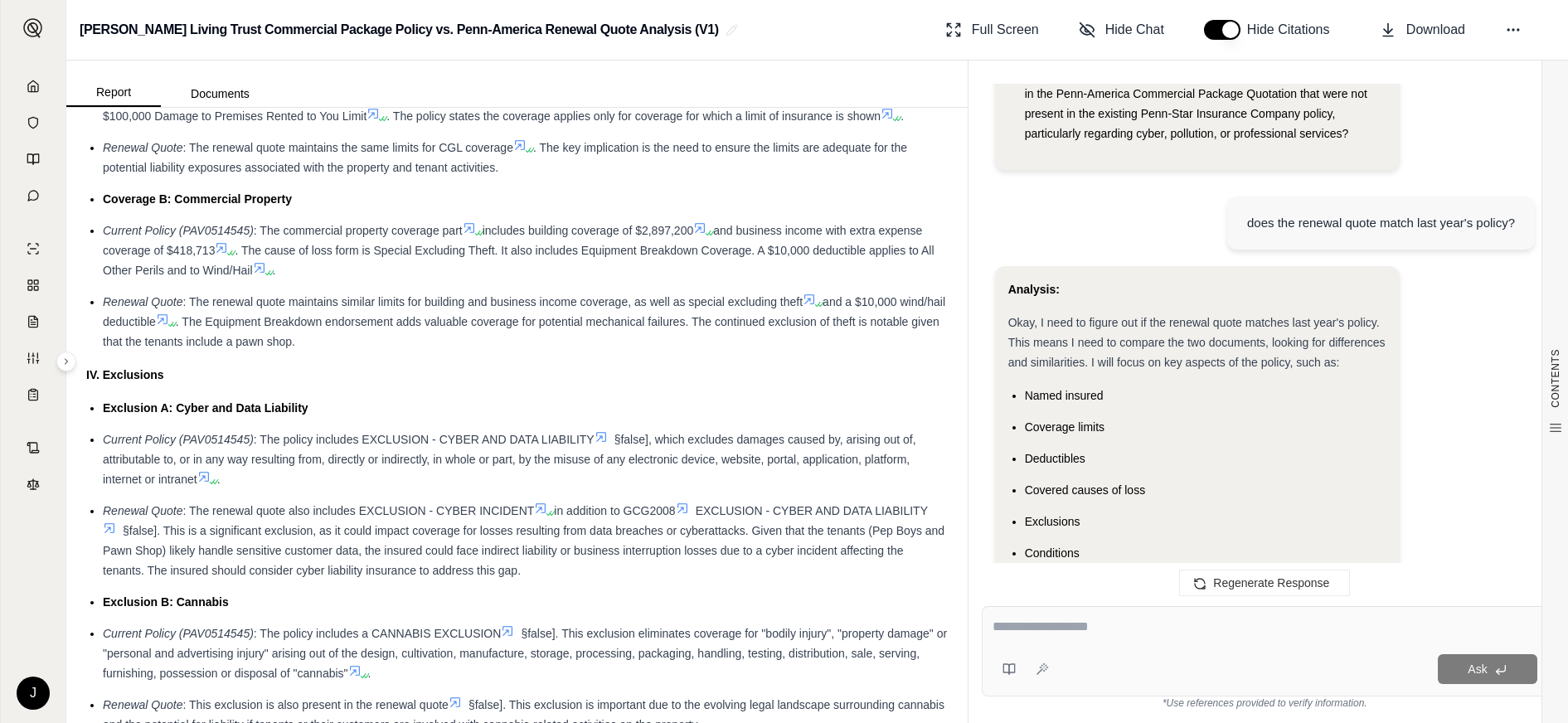
click at [1039, 318] on span "Okay, I need to figure out if the renewal quote matches last year's policy. Thi…" at bounding box center [1196, 343] width 377 height 53
drag, startPoint x: 1083, startPoint y: 326, endPoint x: 1025, endPoint y: 313, distance: 59.4
click at [1025, 313] on div "Okay, I need to figure out if the renewal quote matches last year's policy. Thi…" at bounding box center [1197, 342] width 379 height 59
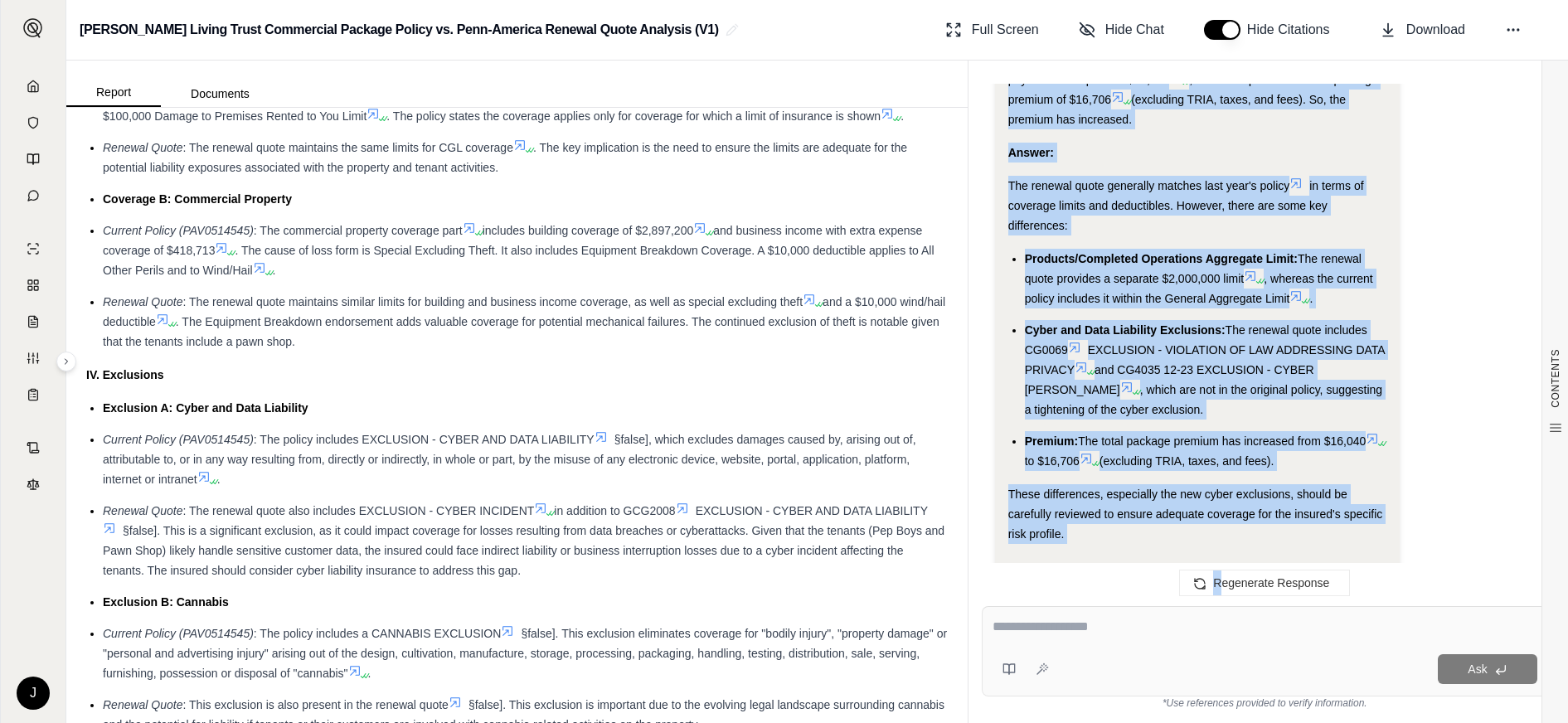
scroll to position [1795, 0]
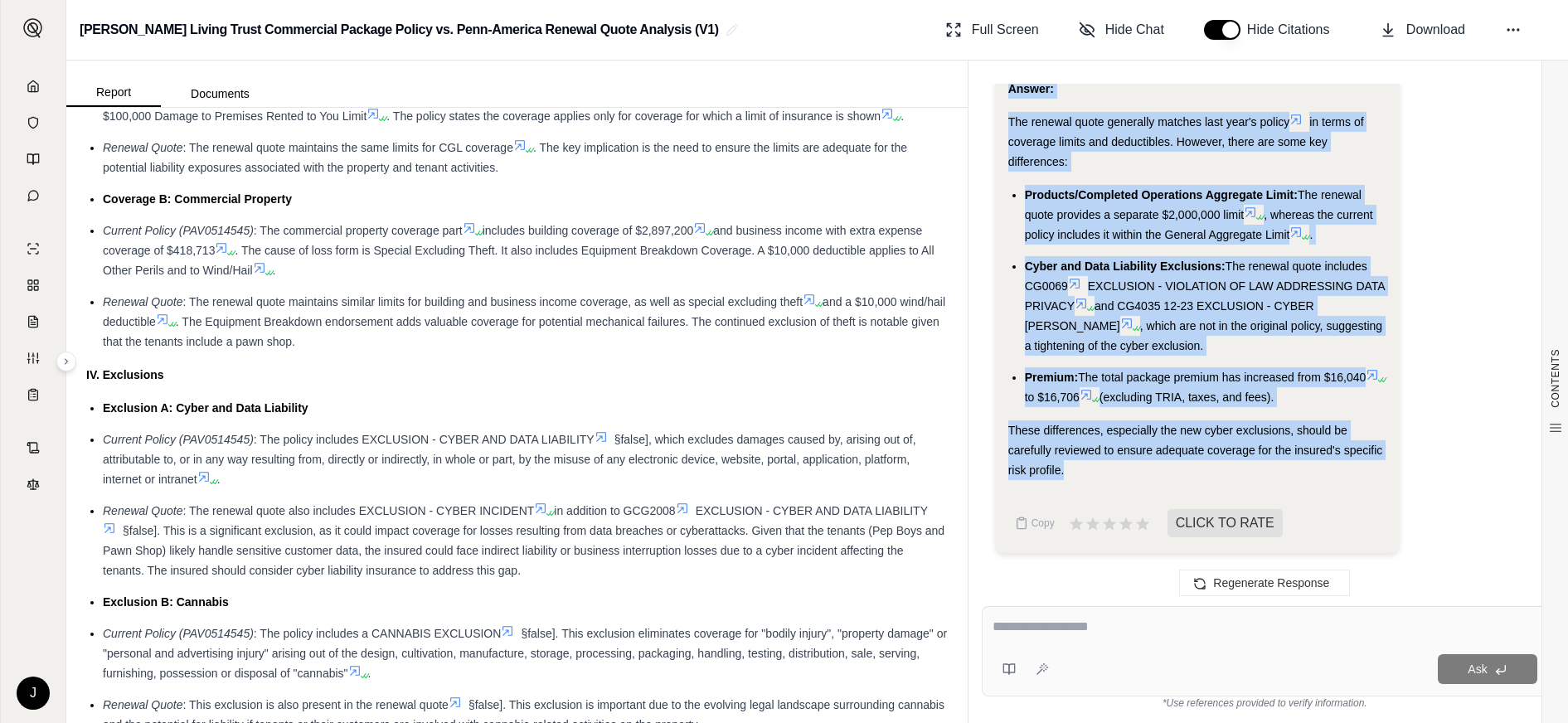
drag, startPoint x: 1007, startPoint y: 300, endPoint x: 1205, endPoint y: 478, distance: 266.2
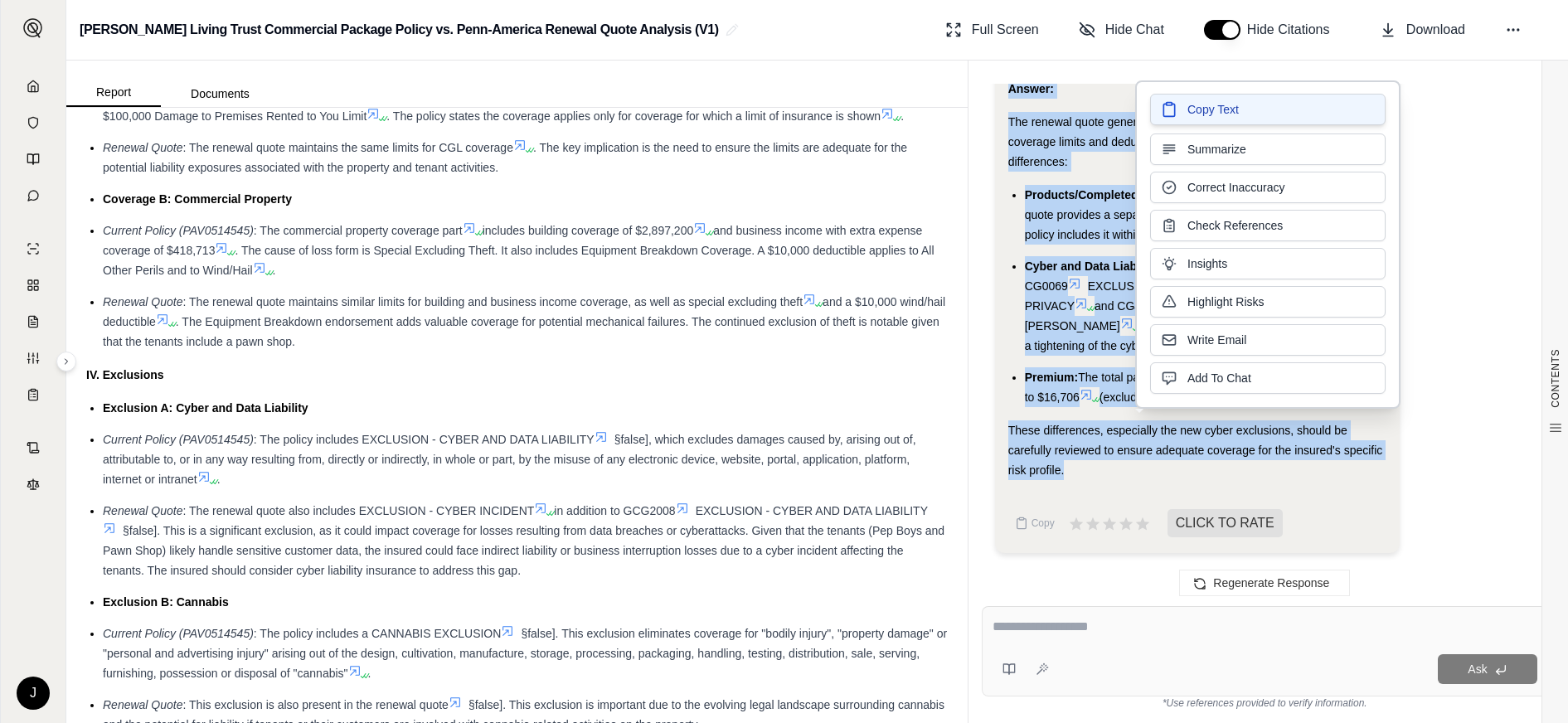
click at [1197, 105] on span "Copy Text" at bounding box center [1213, 109] width 52 height 16
